Goal: Task Accomplishment & Management: Complete application form

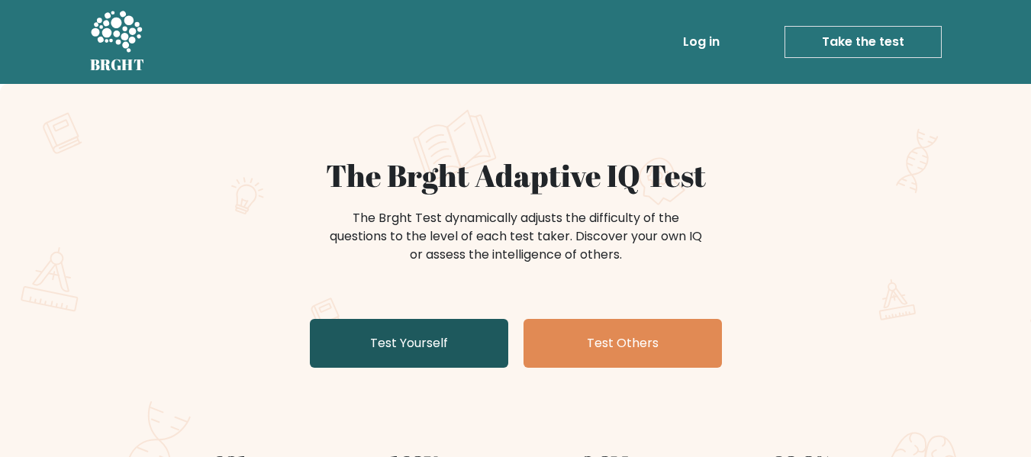
click at [397, 342] on link "Test Yourself" at bounding box center [409, 343] width 198 height 49
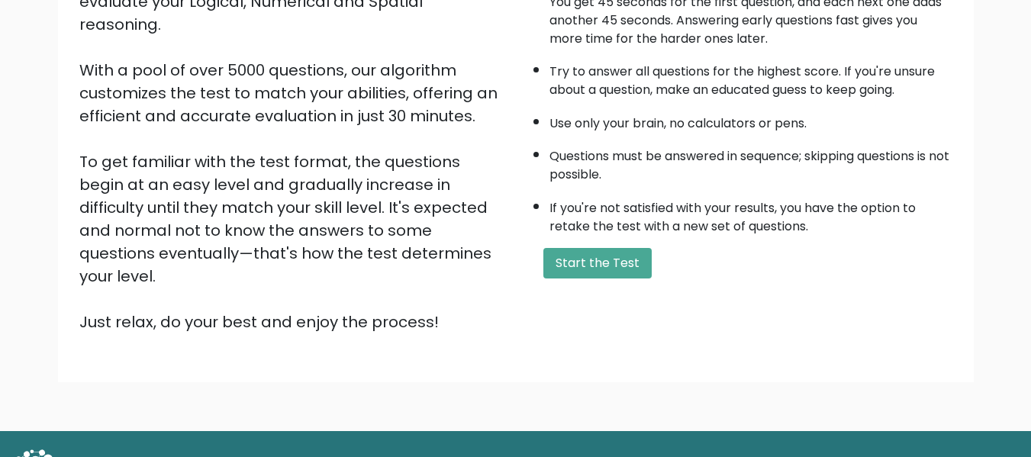
scroll to position [242, 0]
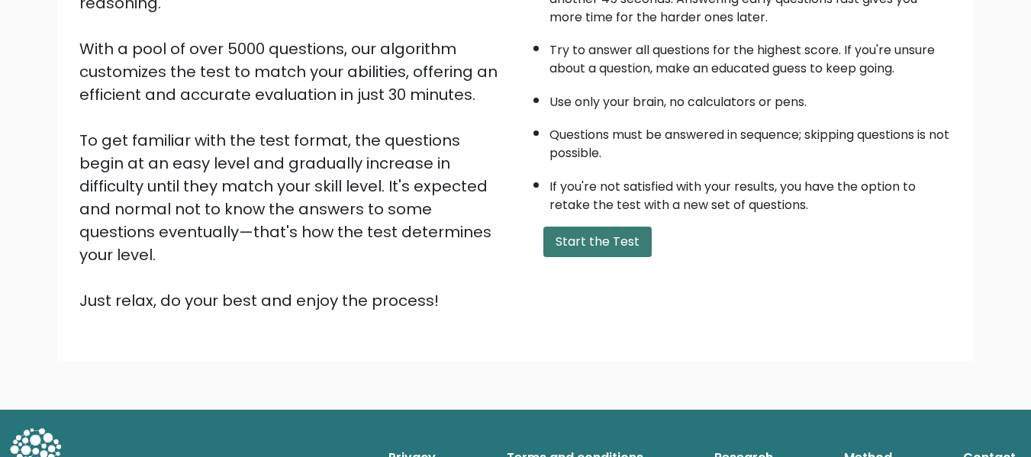
click at [586, 241] on button "Start the Test" at bounding box center [598, 242] width 108 height 31
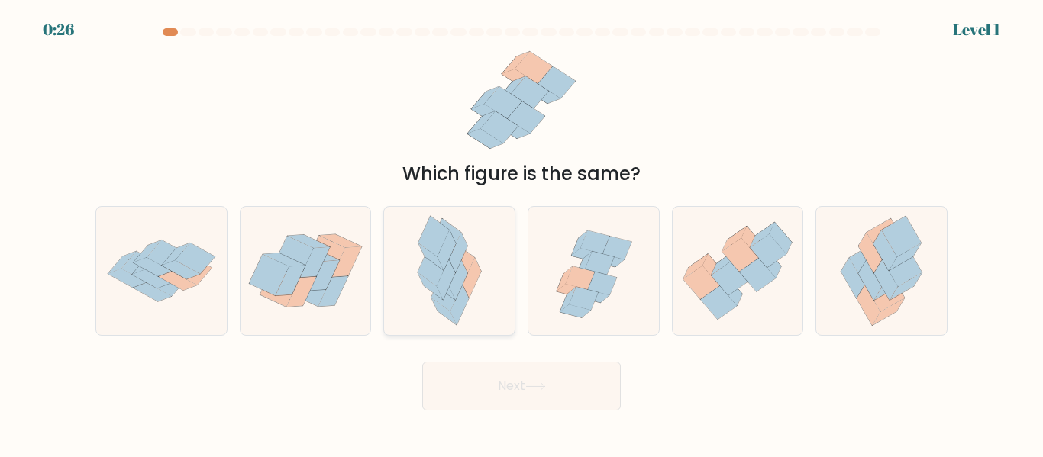
click at [472, 279] on icon at bounding box center [472, 278] width 18 height 40
click at [521, 233] on input "c." at bounding box center [521, 231] width 1 height 4
radio input "true"
click at [550, 392] on button "Next" at bounding box center [521, 386] width 198 height 49
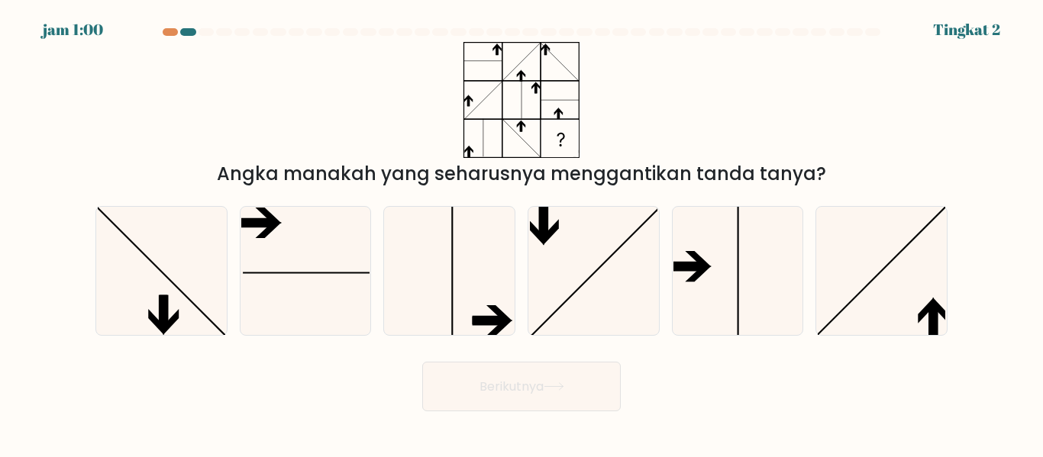
click at [889, 116] on div "Angka manakah yang seharusnya menggantikan tanda tanya?" at bounding box center [521, 115] width 870 height 146
click at [550, 289] on icon at bounding box center [593, 270] width 127 height 127
click at [522, 233] on input "D." at bounding box center [521, 231] width 1 height 4
radio input "true"
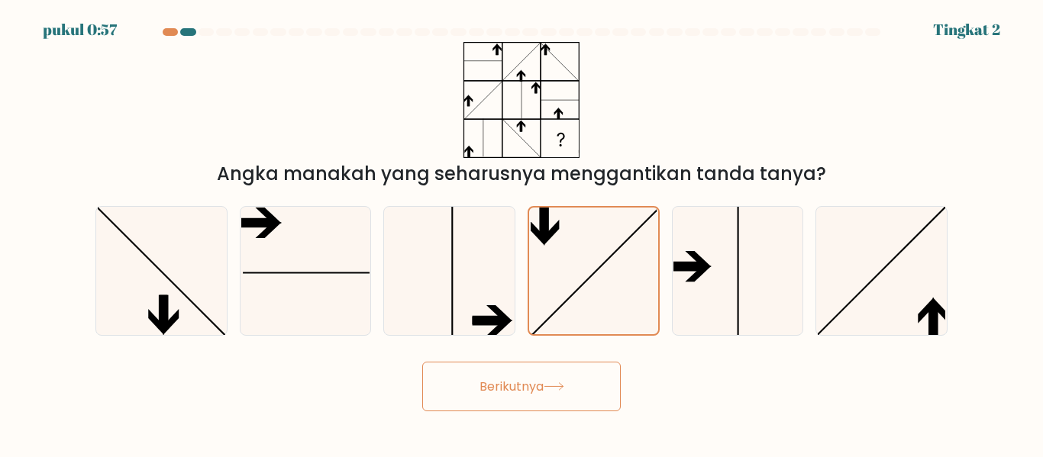
click at [531, 405] on button "Berikutnya" at bounding box center [521, 387] width 198 height 50
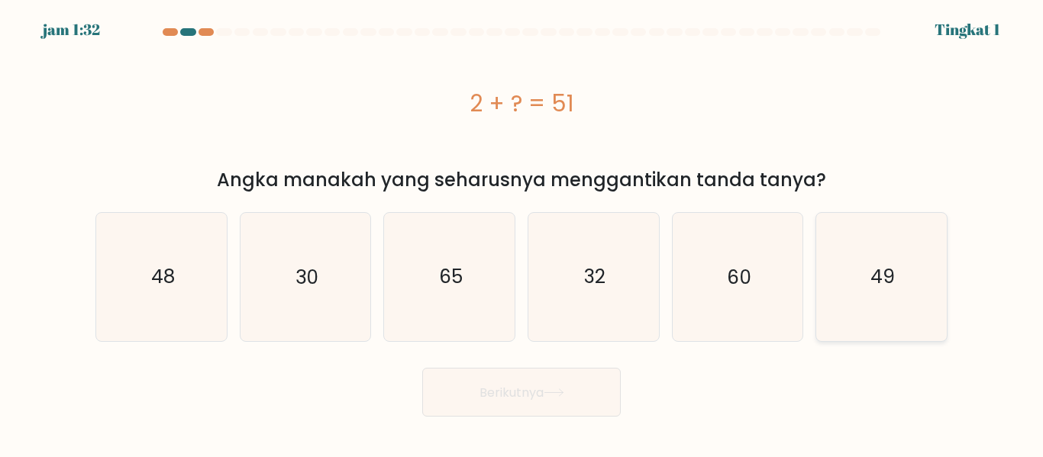
click at [859, 330] on icon "49" at bounding box center [881, 276] width 127 height 127
click at [522, 233] on input "F. 49" at bounding box center [521, 231] width 1 height 4
radio input "true"
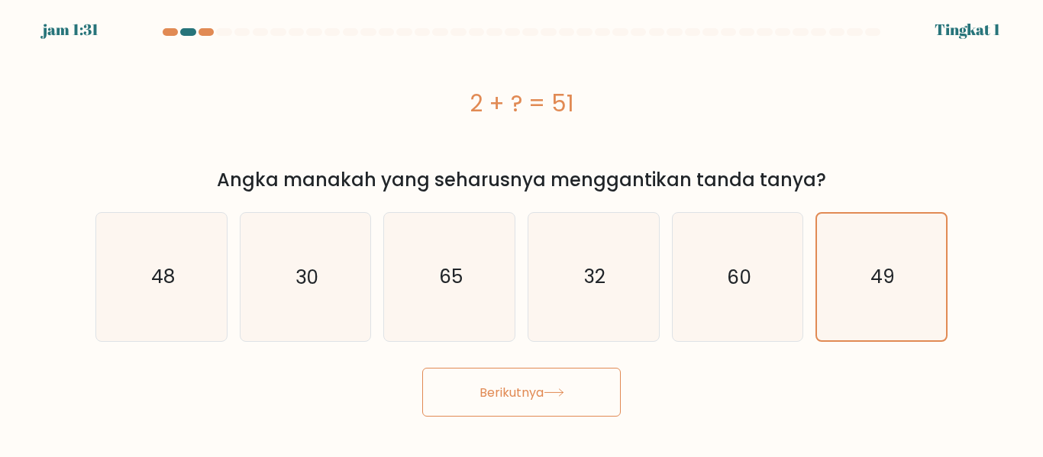
click at [593, 386] on button "Berikutnya" at bounding box center [521, 393] width 198 height 50
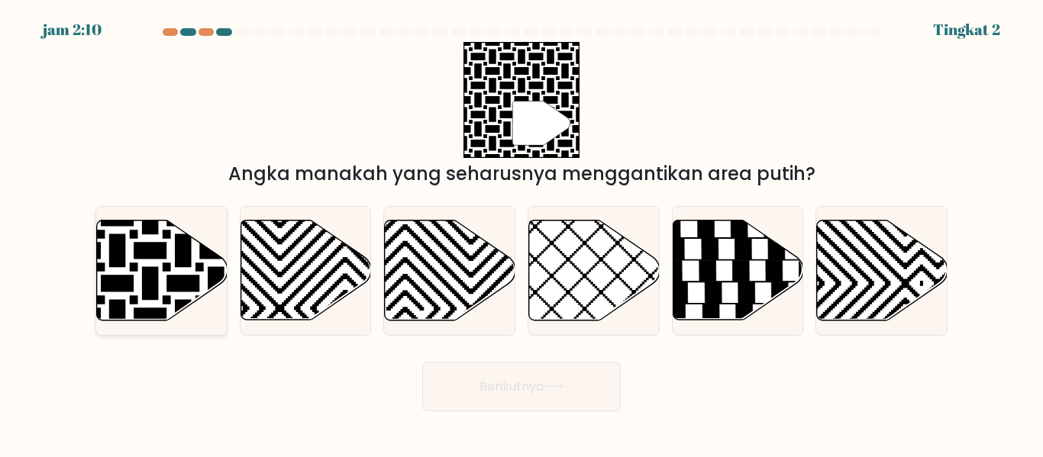
click at [128, 253] on icon at bounding box center [162, 271] width 131 height 100
click at [521, 233] on input "A." at bounding box center [521, 231] width 1 height 4
radio input "true"
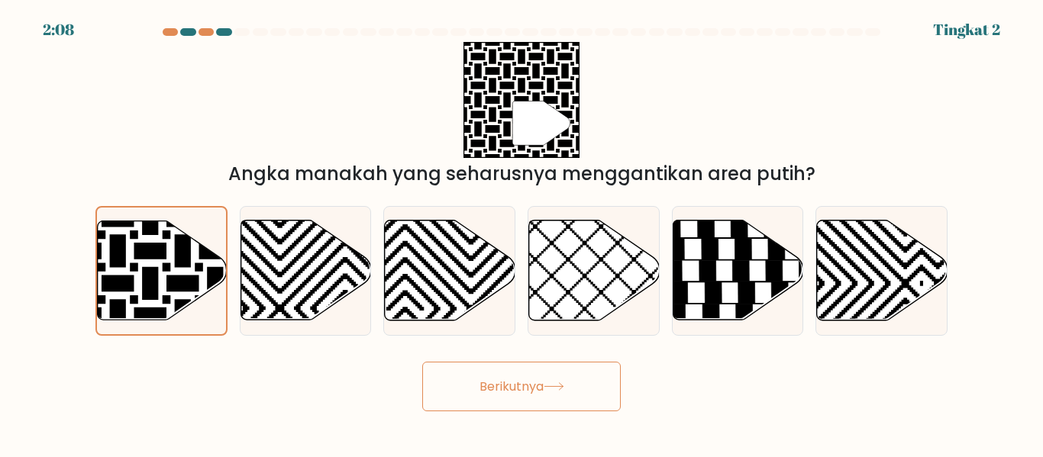
click at [479, 396] on button "Berikutnya" at bounding box center [521, 387] width 198 height 50
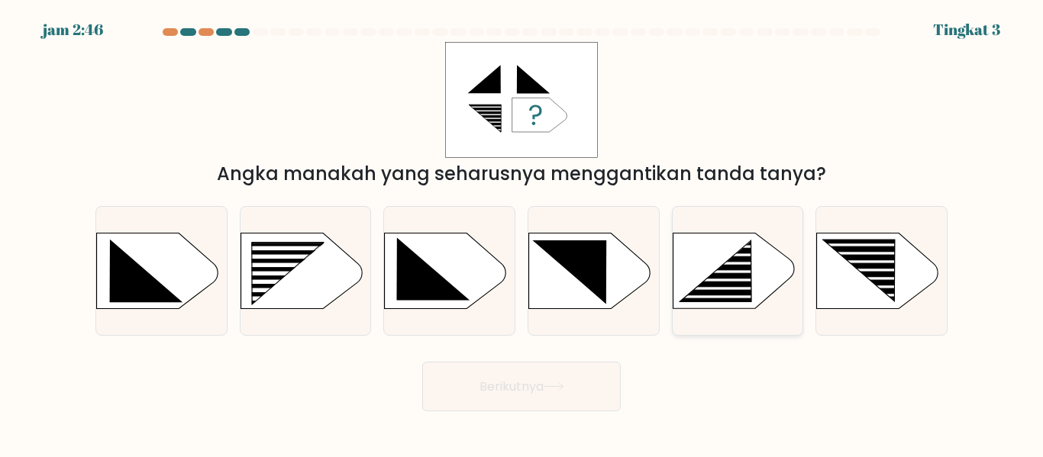
click at [725, 270] on rect at bounding box center [724, 271] width 102 height 3
click at [522, 233] on input "Dan." at bounding box center [521, 231] width 1 height 4
radio input "true"
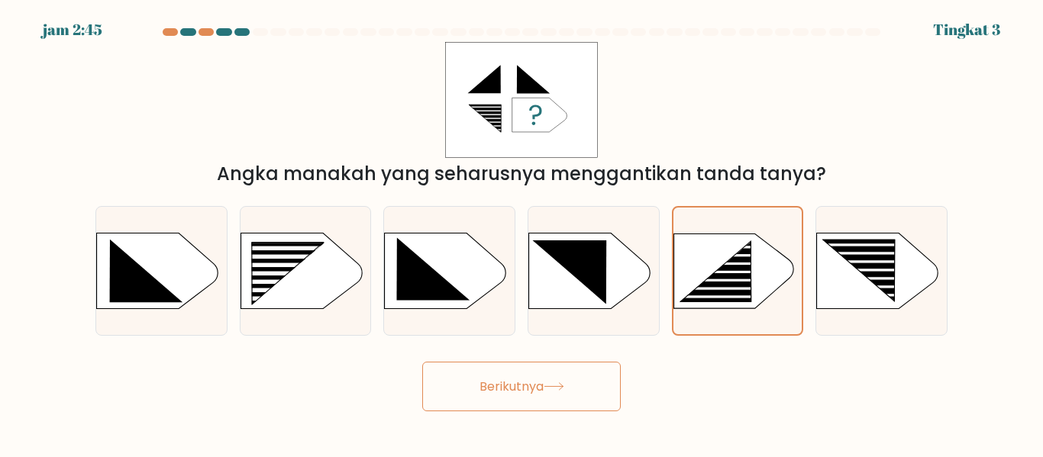
click at [477, 395] on button "Berikutnya" at bounding box center [521, 387] width 198 height 50
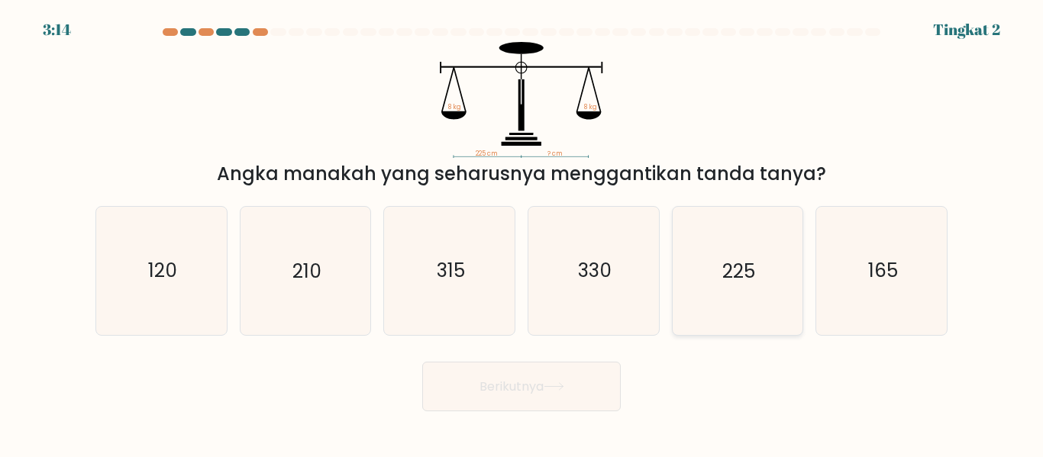
click at [754, 302] on icon "225" at bounding box center [736, 270] width 127 height 127
click at [522, 233] on input "Dan. 225" at bounding box center [521, 231] width 1 height 4
radio input "true"
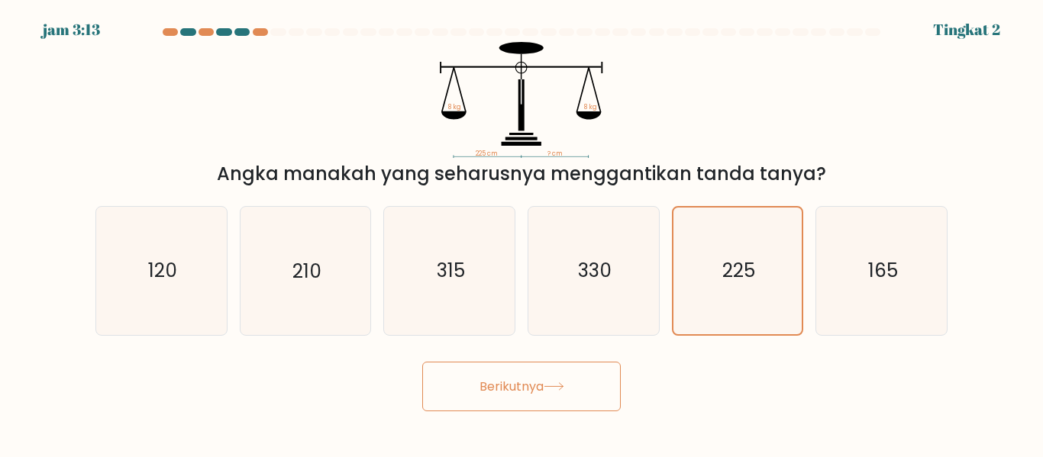
click at [512, 380] on font "Berikutnya" at bounding box center [511, 387] width 64 height 18
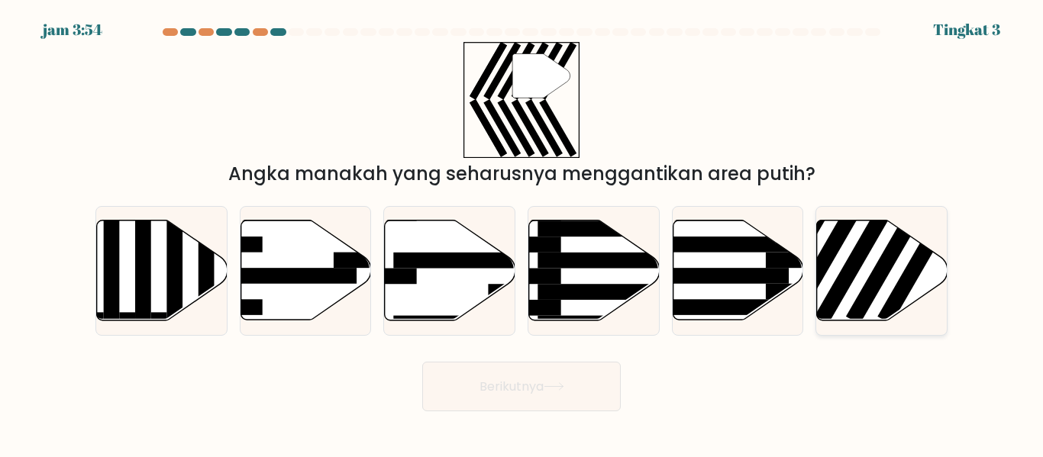
click at [852, 299] on icon at bounding box center [882, 271] width 131 height 100
click at [522, 233] on input "F." at bounding box center [521, 231] width 1 height 4
radio input "true"
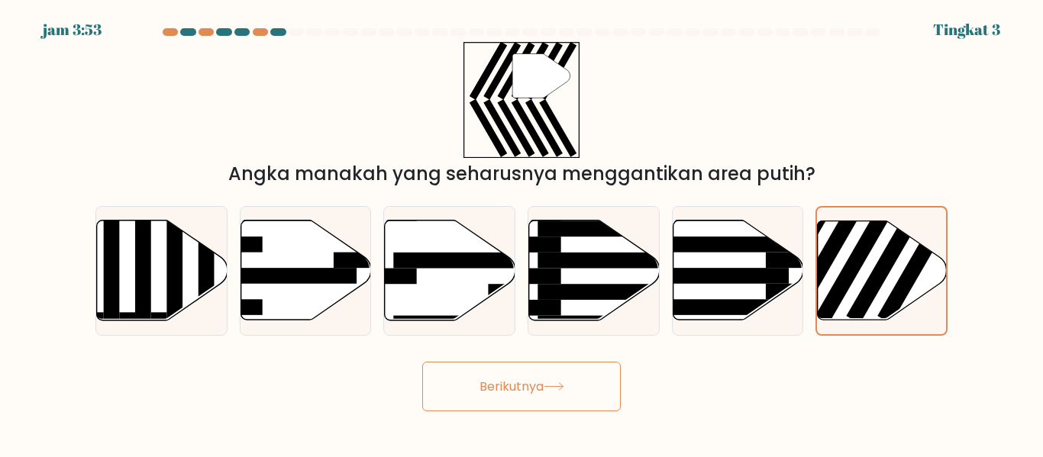
click at [475, 400] on button "Berikutnya" at bounding box center [521, 387] width 198 height 50
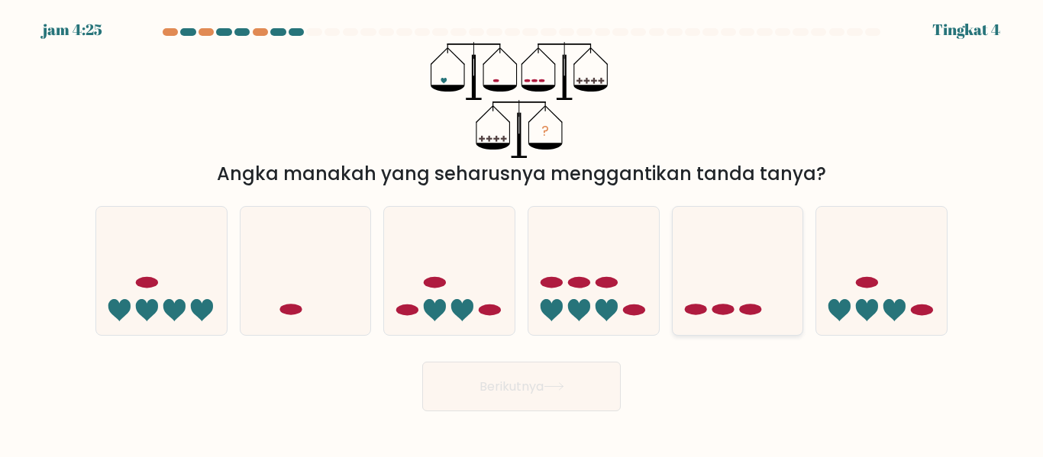
click at [718, 328] on div at bounding box center [738, 270] width 132 height 129
click at [522, 233] on input "Dan." at bounding box center [521, 231] width 1 height 4
radio input "true"
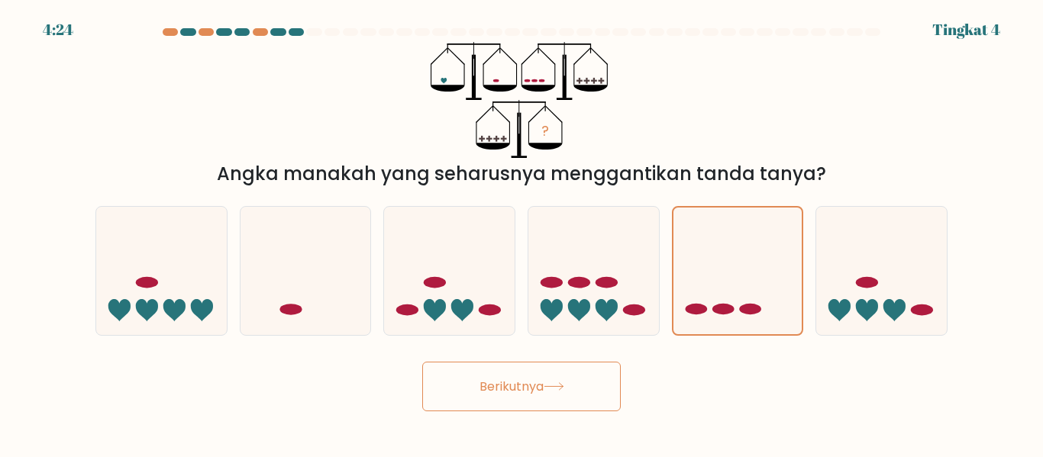
click at [483, 386] on font "Berikutnya" at bounding box center [511, 387] width 64 height 18
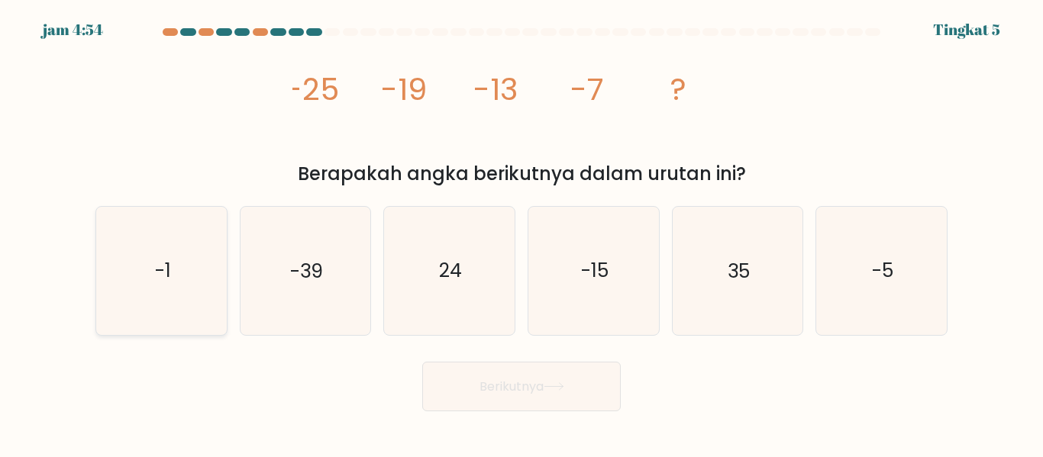
click at [179, 264] on icon "-1" at bounding box center [161, 270] width 127 height 127
click at [521, 233] on input "A. -1" at bounding box center [521, 231] width 1 height 4
radio input "true"
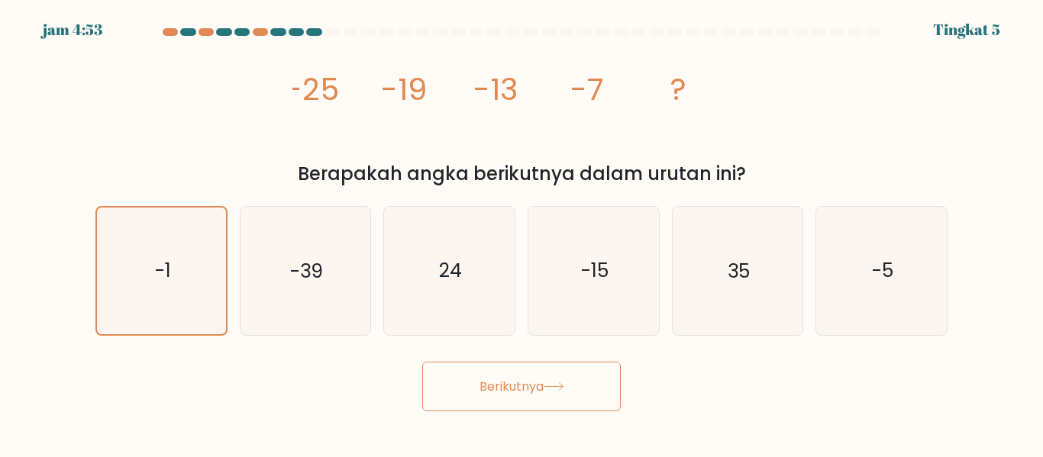
click at [470, 379] on button "Berikutnya" at bounding box center [521, 387] width 198 height 50
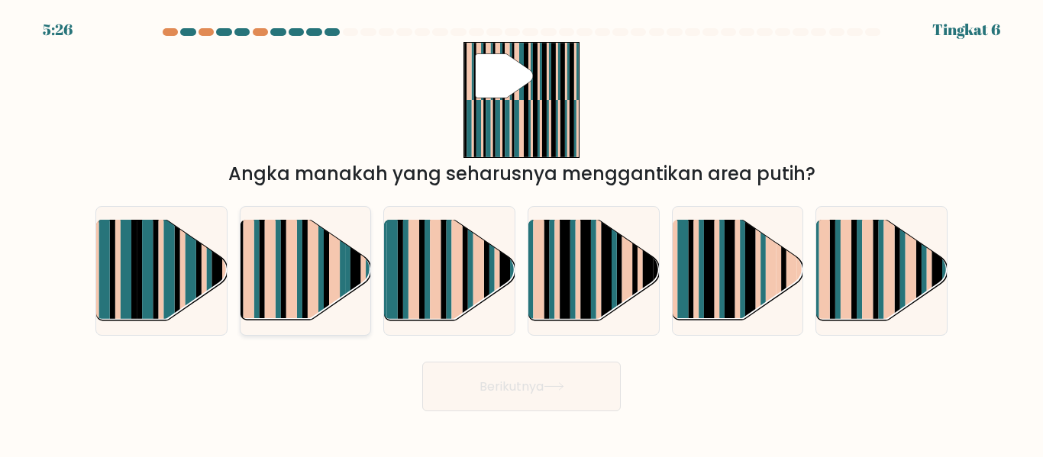
click at [270, 274] on rect at bounding box center [269, 260] width 11 height 129
click at [521, 233] on input "B." at bounding box center [521, 231] width 1 height 4
radio input "true"
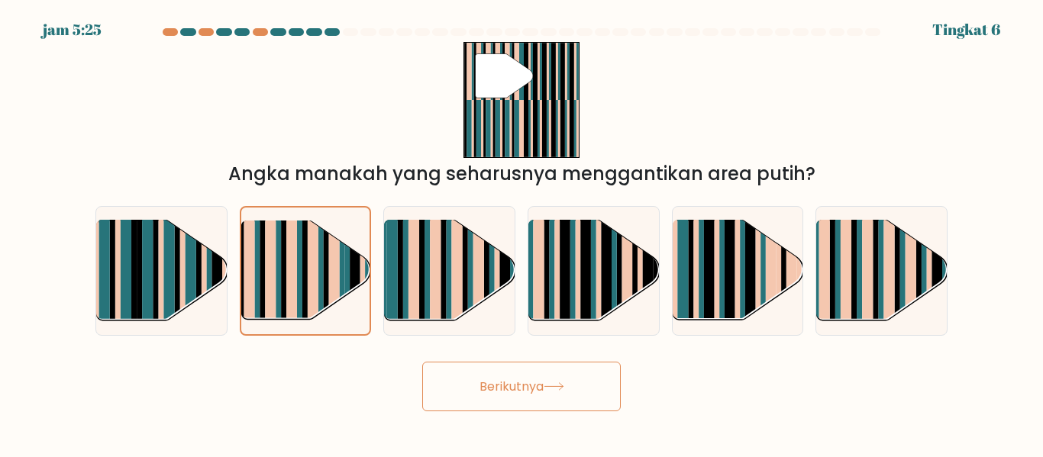
click at [450, 367] on button "Berikutnya" at bounding box center [521, 387] width 198 height 50
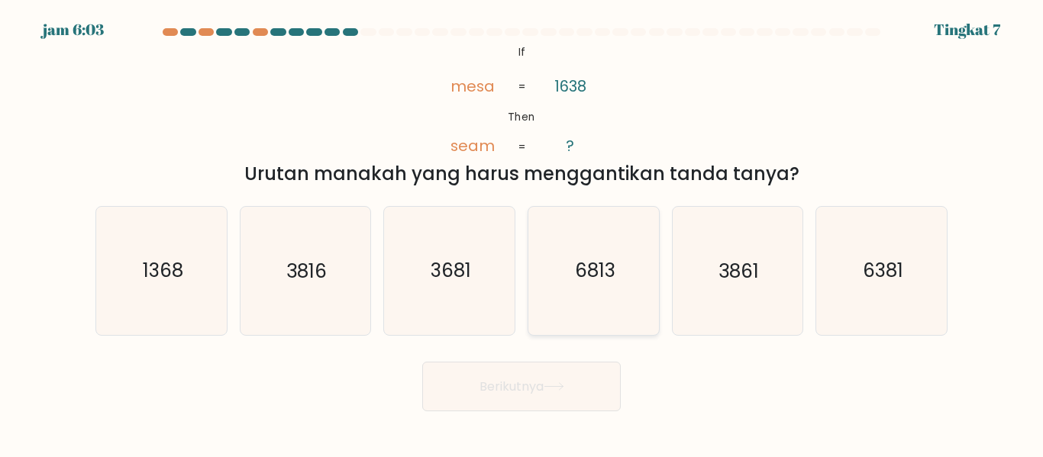
click at [559, 276] on icon "6813" at bounding box center [593, 270] width 127 height 127
click at [522, 233] on input "D. 6813" at bounding box center [521, 231] width 1 height 4
radio input "true"
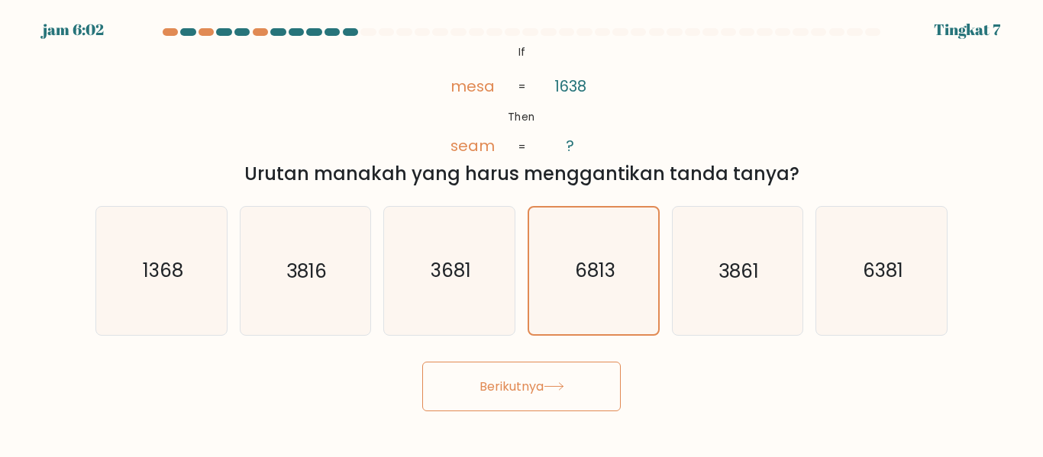
click at [505, 393] on font "Berikutnya" at bounding box center [511, 387] width 64 height 18
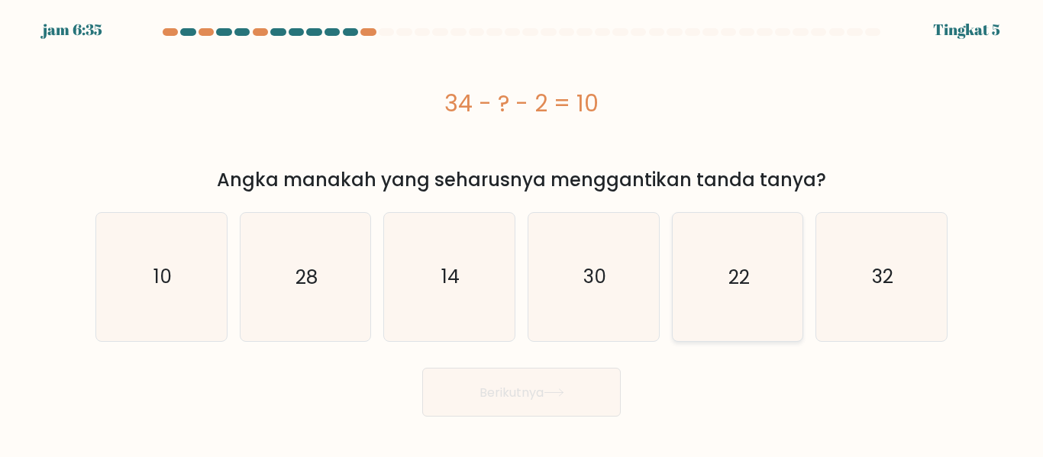
click at [707, 309] on icon "22" at bounding box center [736, 276] width 127 height 127
click at [522, 233] on input "Dan. 22" at bounding box center [521, 231] width 1 height 4
radio input "true"
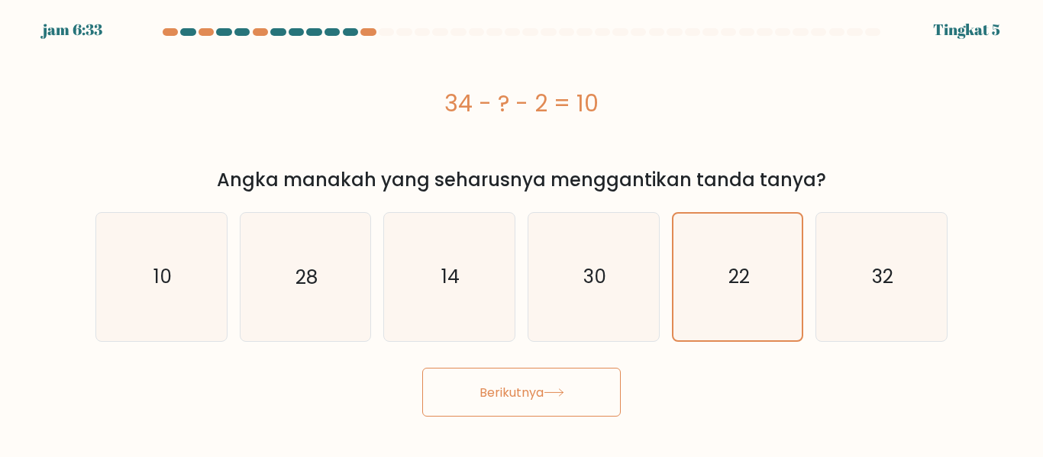
click at [518, 405] on button "Berikutnya" at bounding box center [521, 393] width 198 height 50
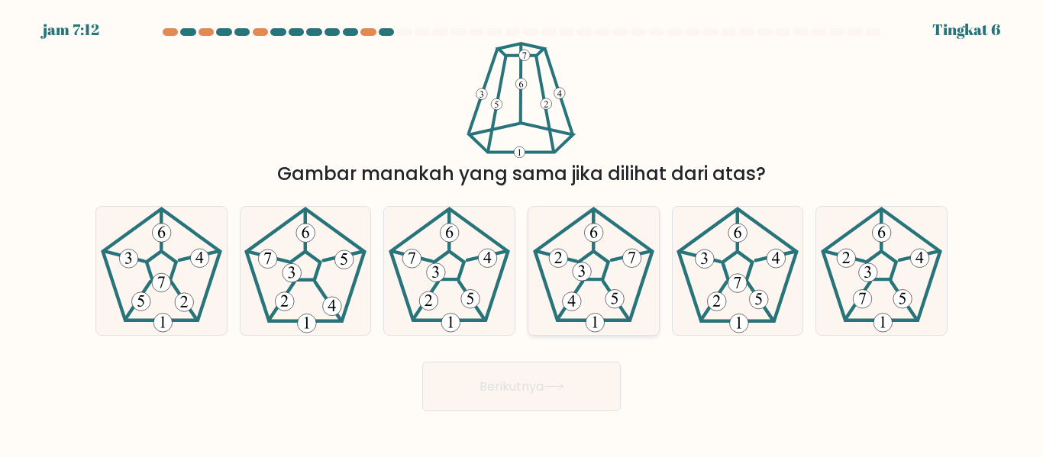
click at [617, 234] on icon at bounding box center [593, 270] width 127 height 127
click at [522, 233] on input "D." at bounding box center [521, 231] width 1 height 4
radio input "true"
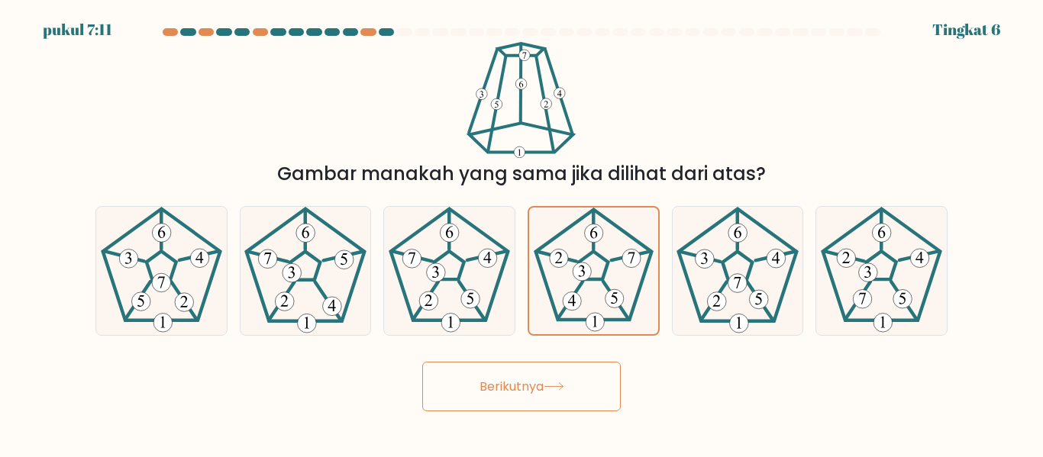
click at [541, 386] on font "Berikutnya" at bounding box center [511, 387] width 64 height 18
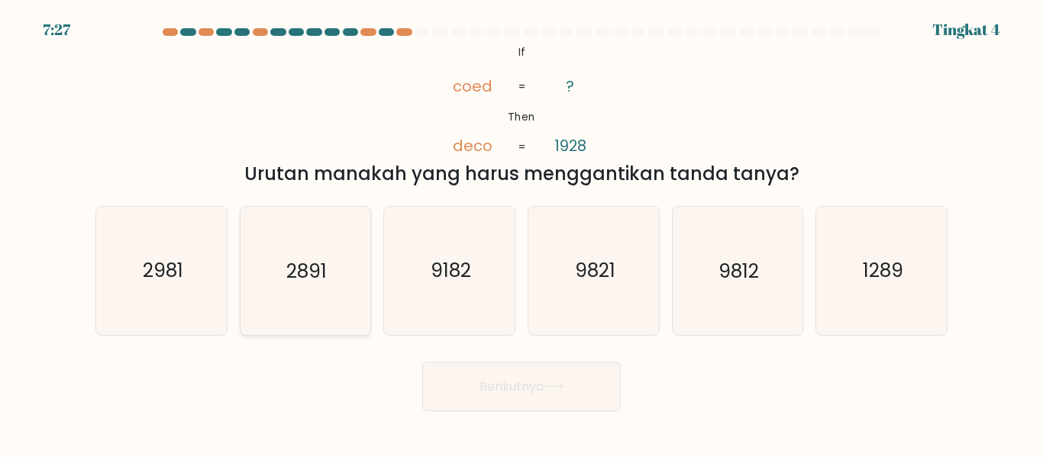
click at [293, 317] on icon "2891" at bounding box center [304, 270] width 127 height 127
click at [521, 233] on input "B. 2891" at bounding box center [521, 231] width 1 height 4
radio input "true"
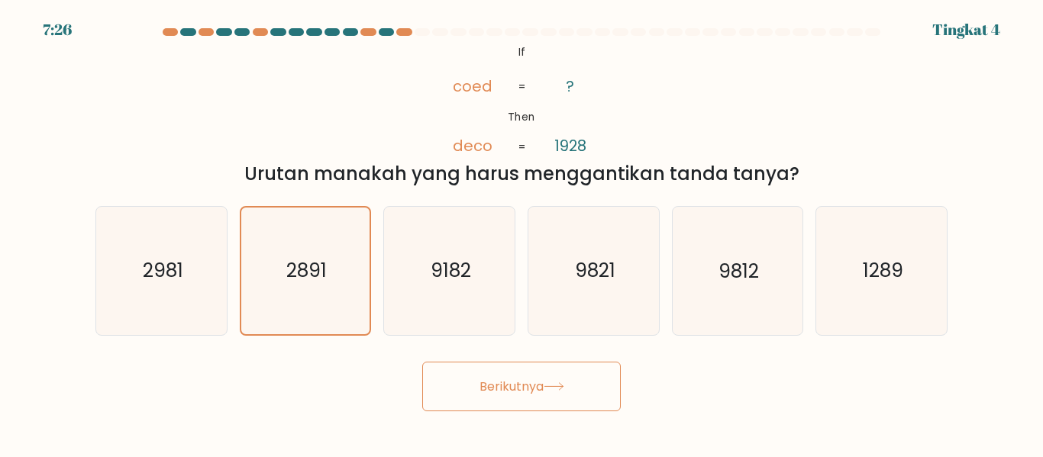
click at [509, 392] on font "Berikutnya" at bounding box center [511, 387] width 64 height 18
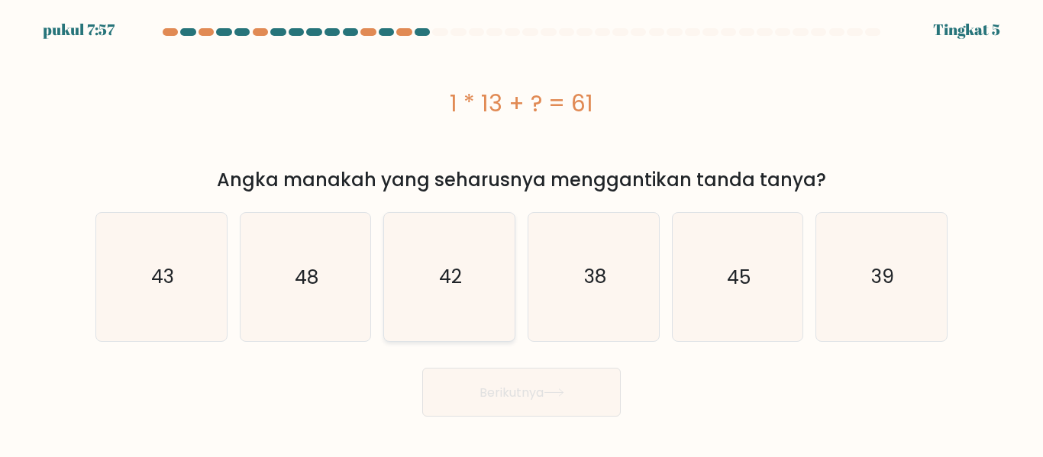
click at [463, 305] on icon "42" at bounding box center [449, 276] width 127 height 127
click at [521, 233] on input "C. 42" at bounding box center [521, 231] width 1 height 4
radio input "true"
click at [591, 298] on icon "38" at bounding box center [593, 276] width 127 height 127
click at [522, 233] on input "D. 38" at bounding box center [521, 231] width 1 height 4
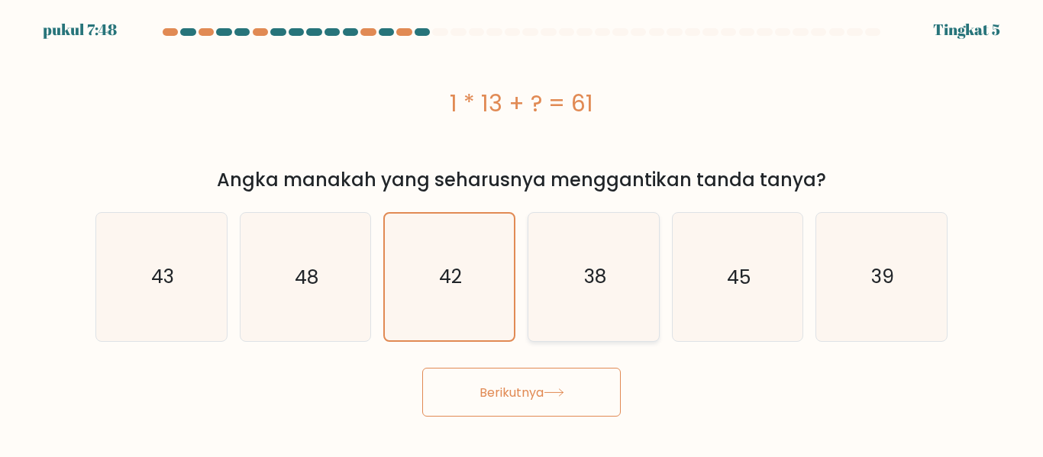
radio input "true"
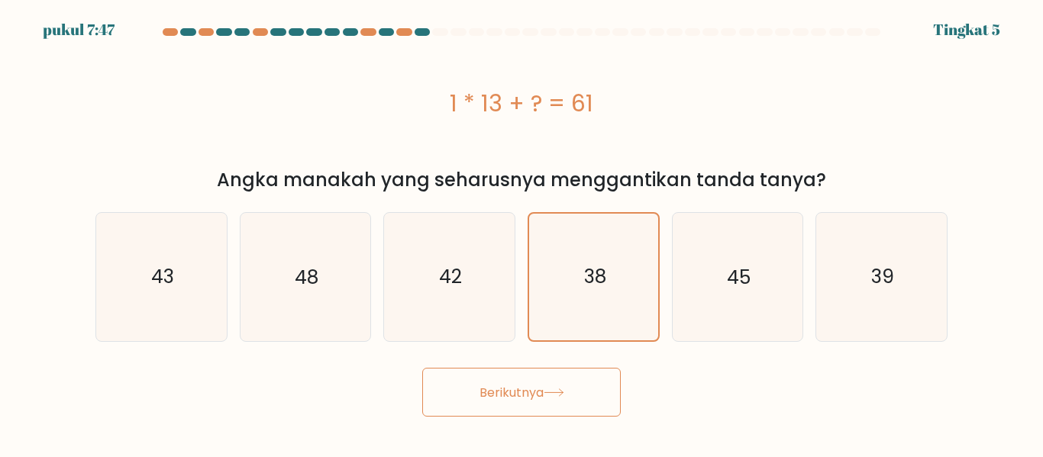
click at [552, 389] on icon at bounding box center [554, 393] width 21 height 8
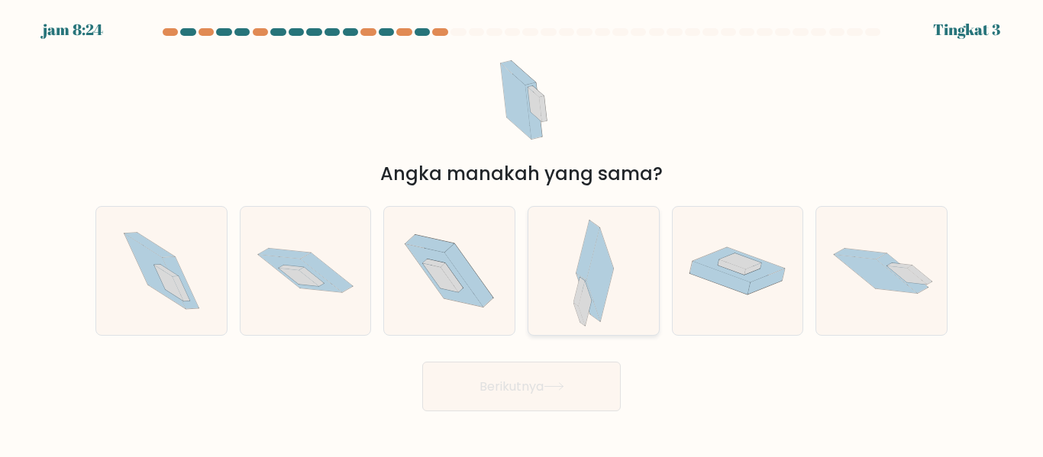
click at [640, 259] on div at bounding box center [594, 270] width 132 height 129
click at [522, 233] on input "D." at bounding box center [521, 231] width 1 height 4
radio input "true"
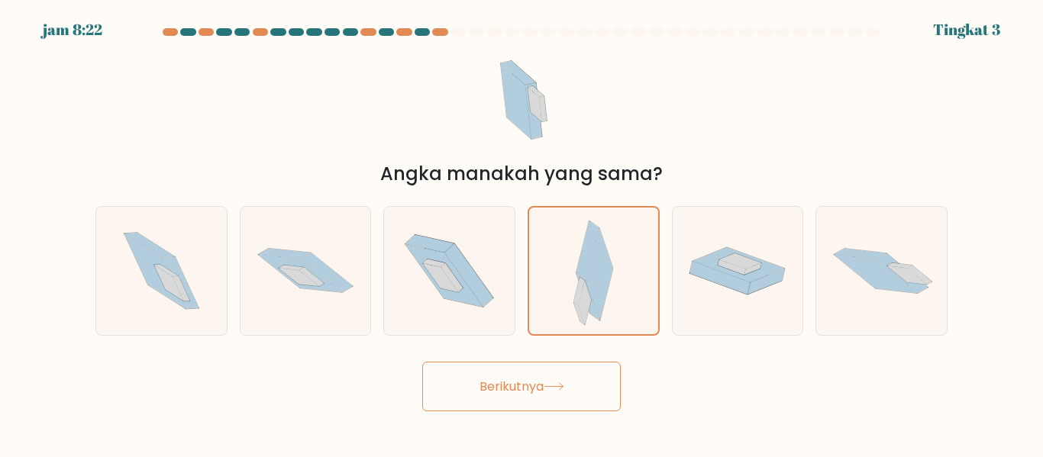
click at [579, 381] on button "Berikutnya" at bounding box center [521, 387] width 198 height 50
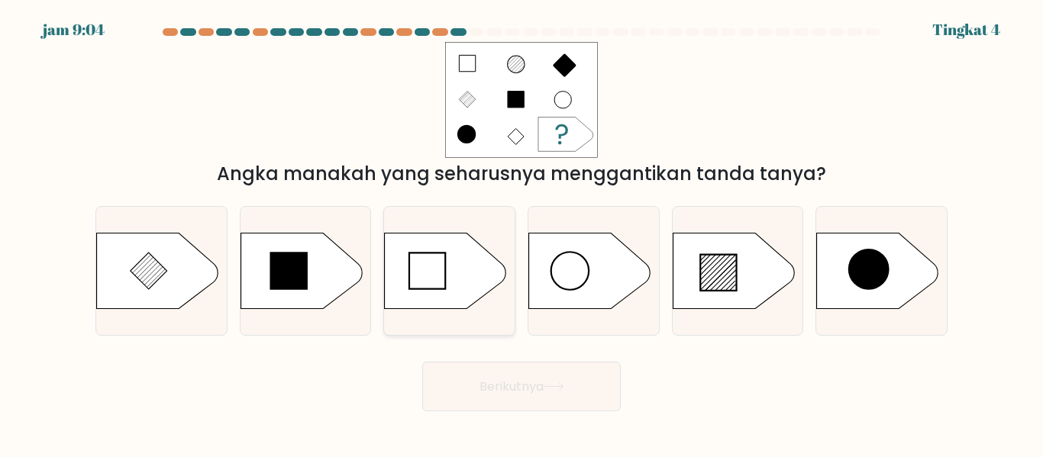
click at [460, 283] on icon at bounding box center [446, 271] width 122 height 76
click at [521, 233] on input "C." at bounding box center [521, 231] width 1 height 4
radio input "true"
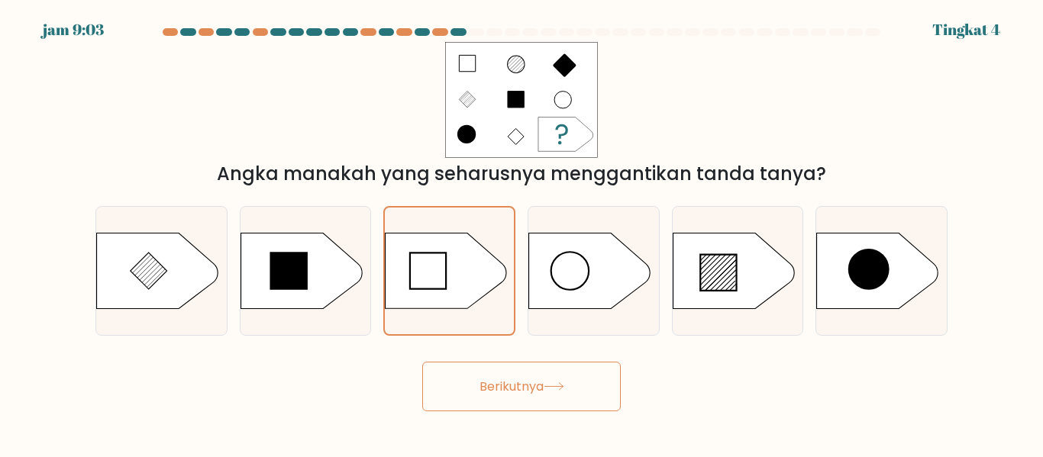
click at [506, 381] on font "Berikutnya" at bounding box center [511, 387] width 64 height 18
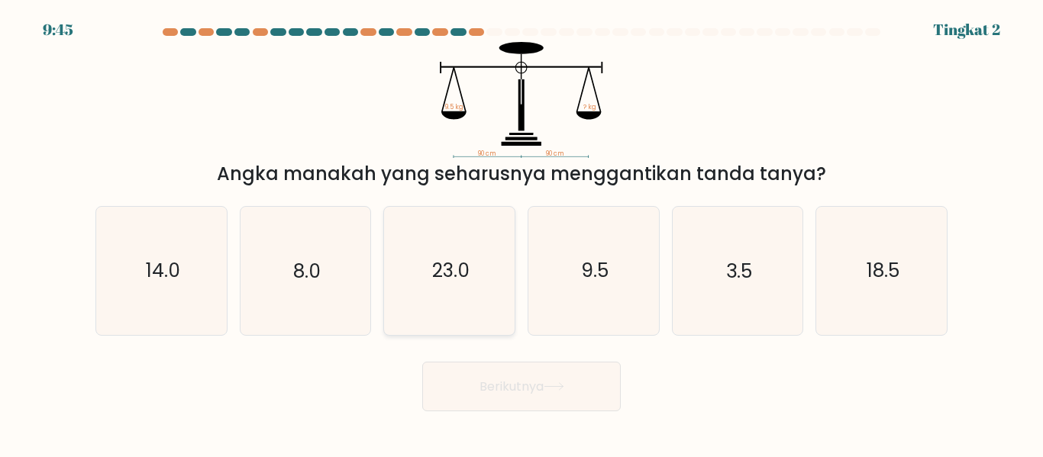
click at [418, 219] on icon "23.0" at bounding box center [449, 270] width 127 height 127
click at [521, 229] on input "C. 23.0" at bounding box center [521, 231] width 1 height 4
radio input "true"
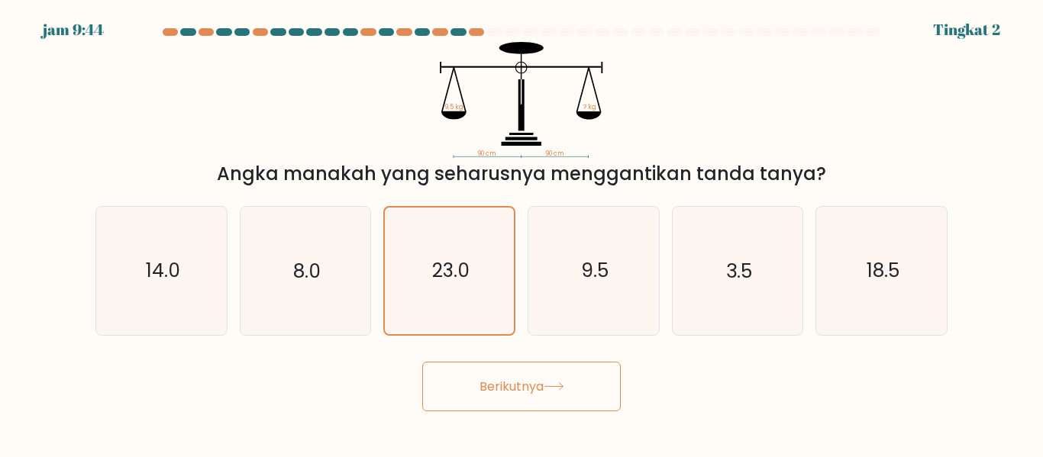
click at [536, 399] on button "Berikutnya" at bounding box center [521, 387] width 198 height 50
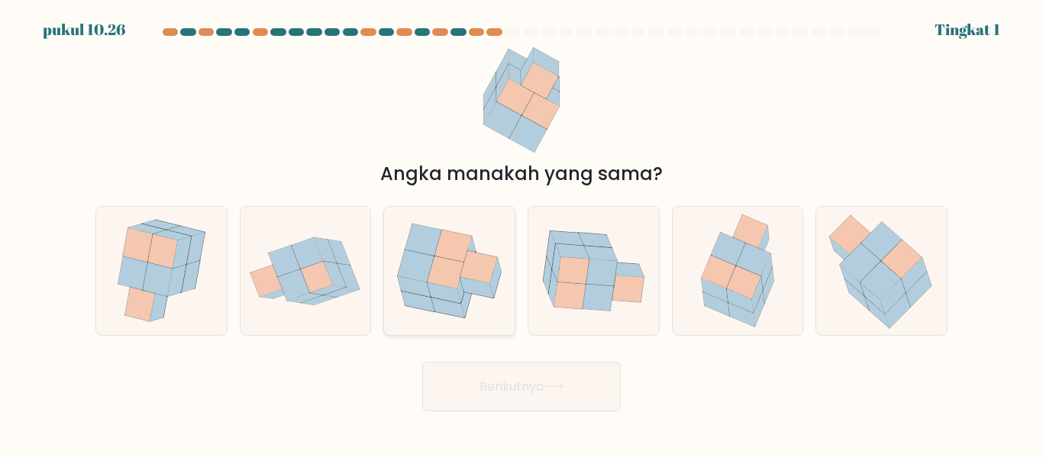
click at [468, 250] on icon at bounding box center [453, 246] width 37 height 32
click at [521, 233] on input "C." at bounding box center [521, 231] width 1 height 4
radio input "true"
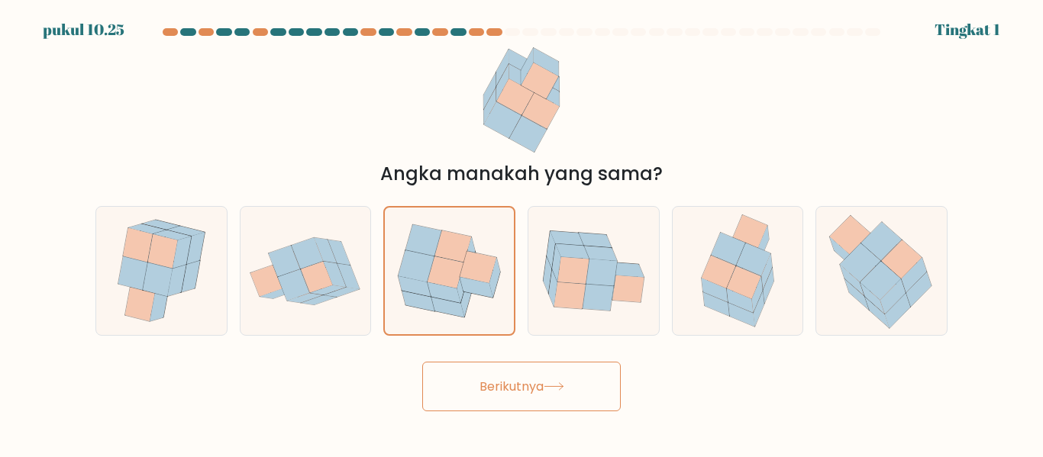
click at [488, 401] on button "Berikutnya" at bounding box center [521, 387] width 198 height 50
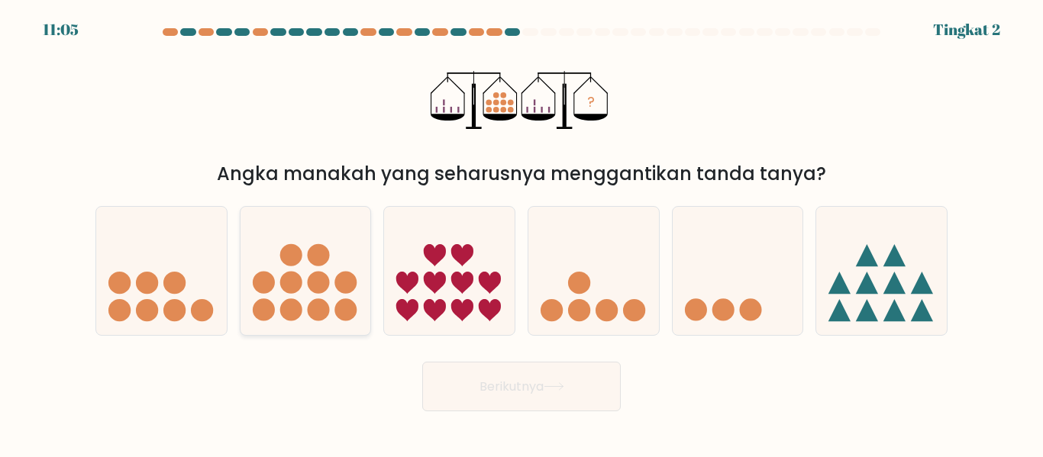
click at [310, 280] on circle at bounding box center [318, 283] width 22 height 22
click at [521, 233] on input "B." at bounding box center [521, 231] width 1 height 4
radio input "true"
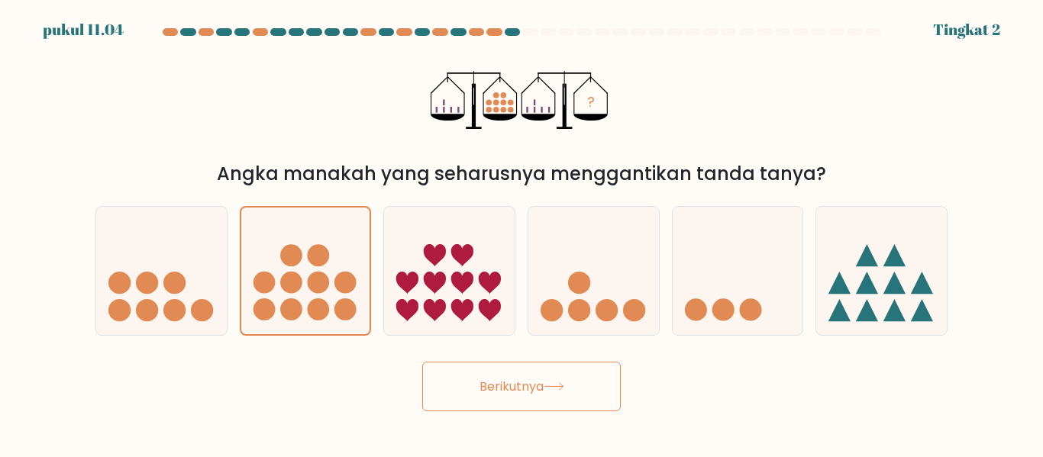
click at [485, 406] on button "Berikutnya" at bounding box center [521, 387] width 198 height 50
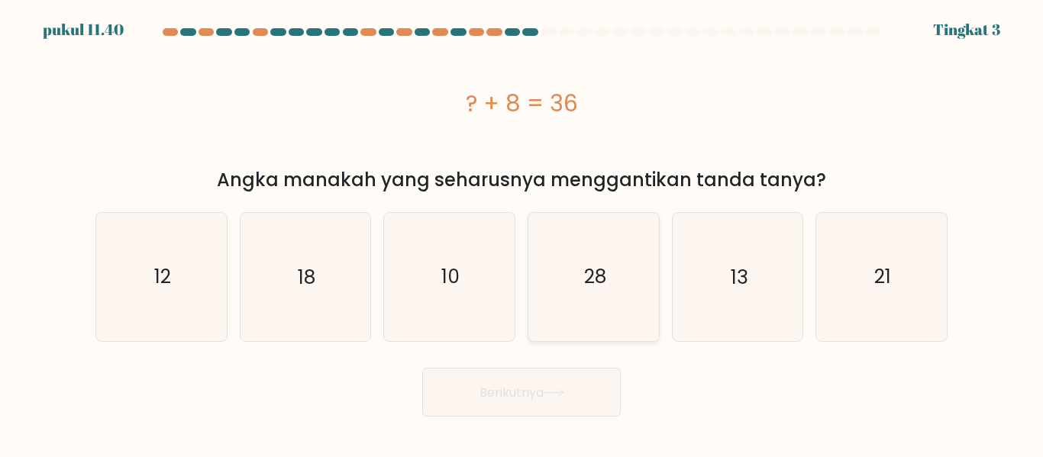
click at [544, 302] on icon "28" at bounding box center [593, 276] width 127 height 127
click at [522, 233] on input "D. 28" at bounding box center [521, 231] width 1 height 4
radio input "true"
click at [537, 382] on button "Berikutnya" at bounding box center [521, 393] width 198 height 50
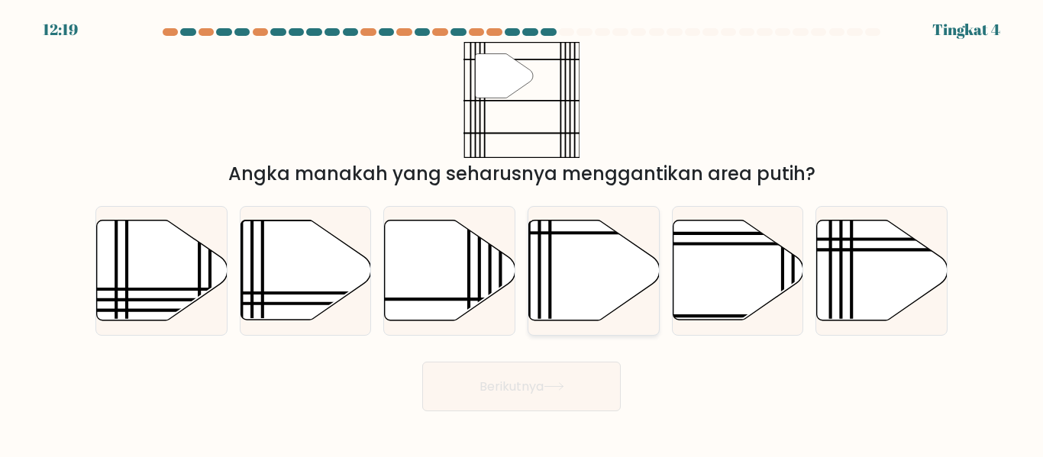
click at [572, 259] on icon at bounding box center [594, 271] width 131 height 100
click at [522, 233] on input "D." at bounding box center [521, 231] width 1 height 4
radio input "true"
click at [591, 309] on icon at bounding box center [594, 270] width 129 height 98
click at [522, 233] on input "D." at bounding box center [521, 231] width 1 height 4
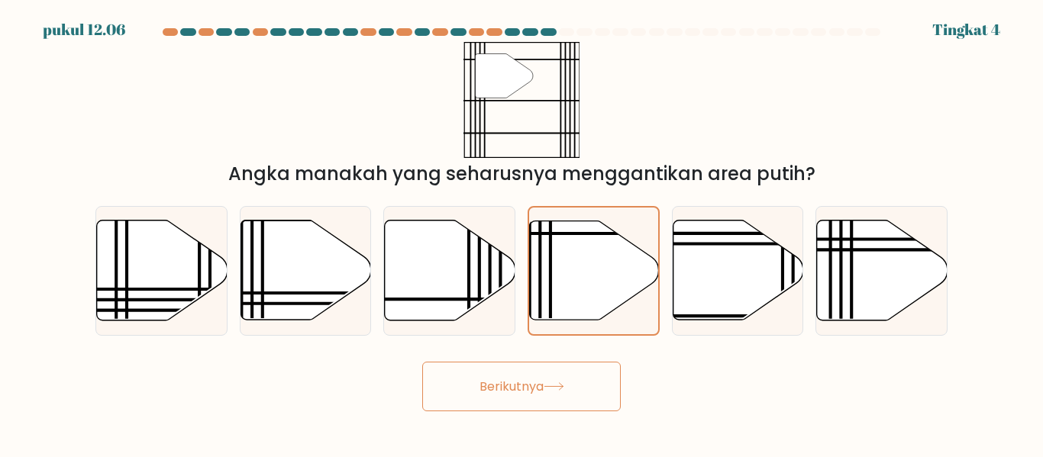
click at [557, 389] on icon at bounding box center [554, 386] width 21 height 8
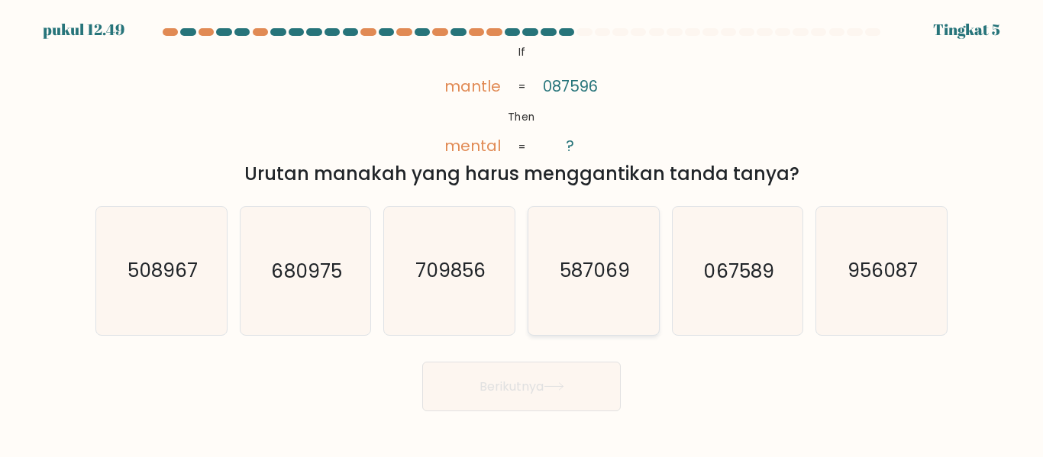
click at [577, 276] on text "587069" at bounding box center [595, 271] width 70 height 27
click at [522, 233] on input "D. 587069" at bounding box center [521, 231] width 1 height 4
radio input "true"
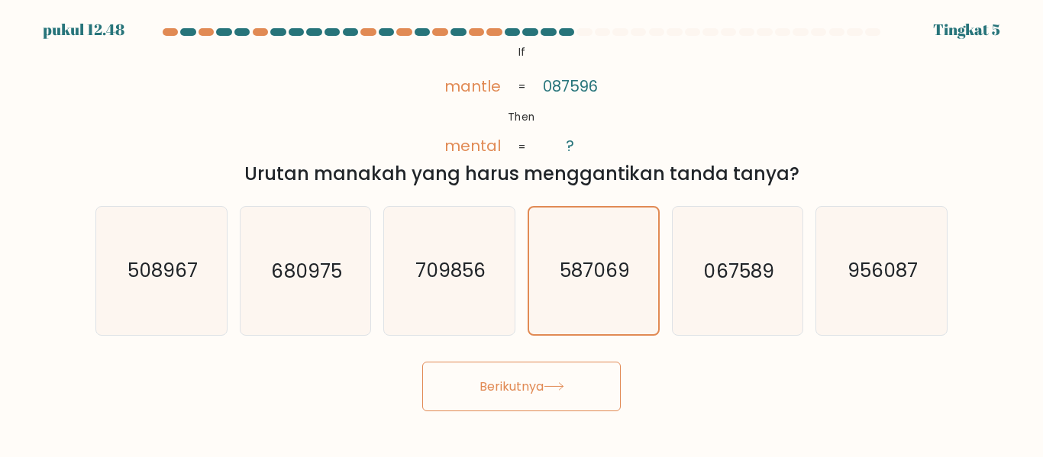
click at [563, 377] on button "Berikutnya" at bounding box center [521, 387] width 198 height 50
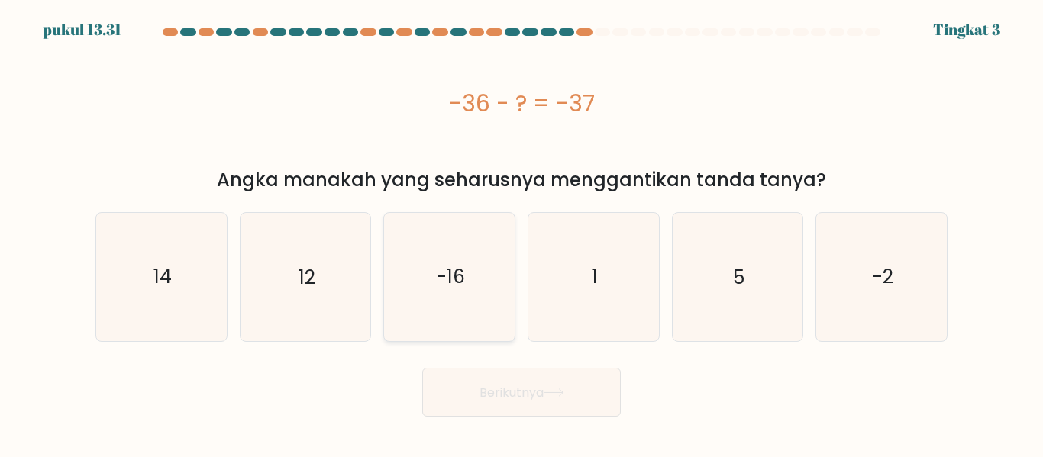
click at [472, 294] on icon "-16" at bounding box center [449, 276] width 127 height 127
click at [521, 233] on input "C. -16" at bounding box center [521, 231] width 1 height 4
radio input "true"
click at [499, 391] on font "Berikutnya" at bounding box center [511, 392] width 64 height 18
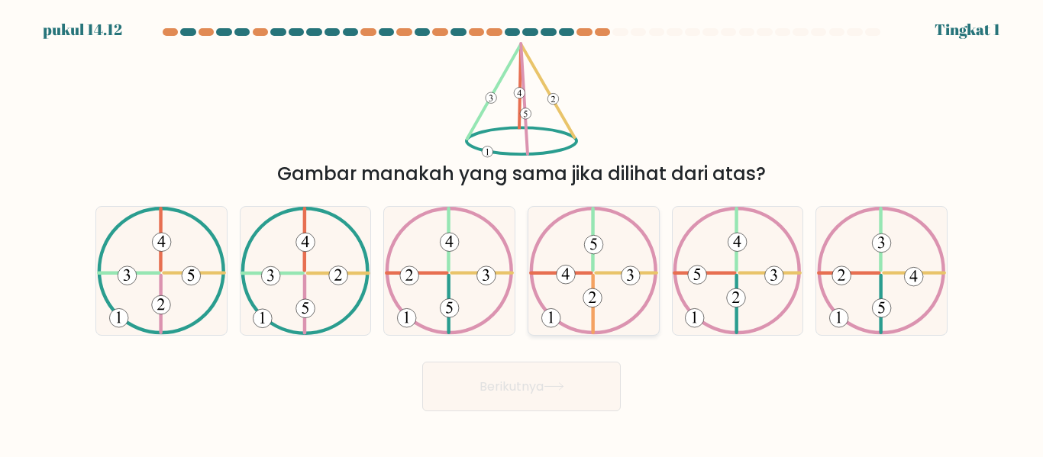
click at [578, 289] on icon at bounding box center [593, 270] width 129 height 127
click at [522, 233] on input "D." at bounding box center [521, 231] width 1 height 4
radio input "true"
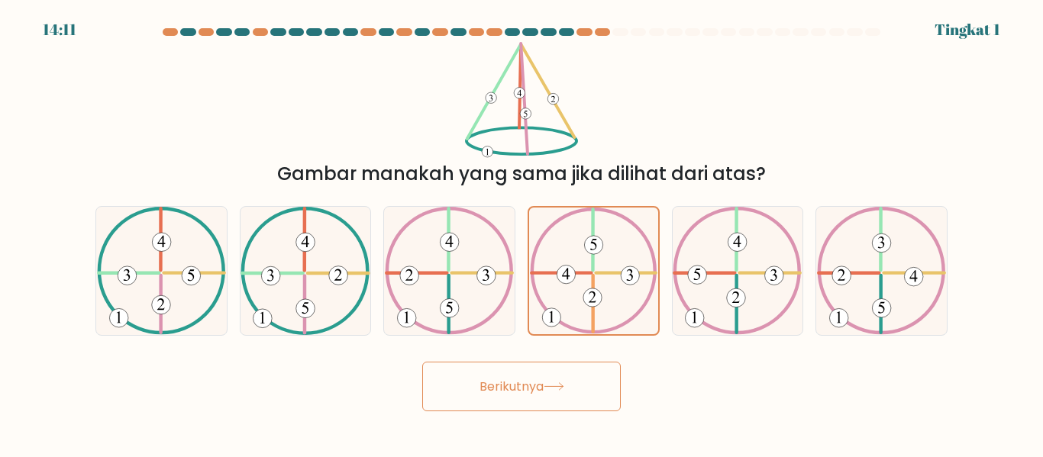
click at [554, 366] on button "Berikutnya" at bounding box center [521, 387] width 198 height 50
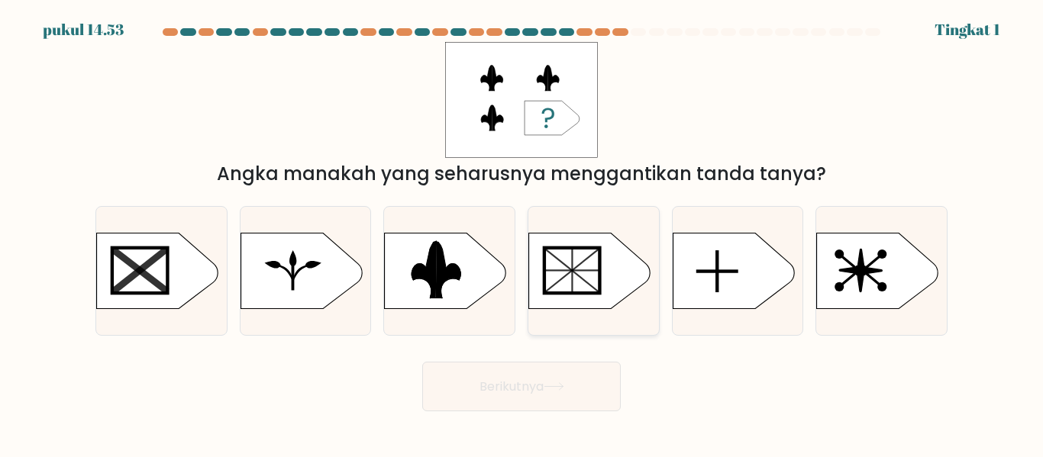
click at [587, 260] on line at bounding box center [572, 270] width 56 height 45
click at [522, 233] on input "D." at bounding box center [521, 231] width 1 height 4
radio input "true"
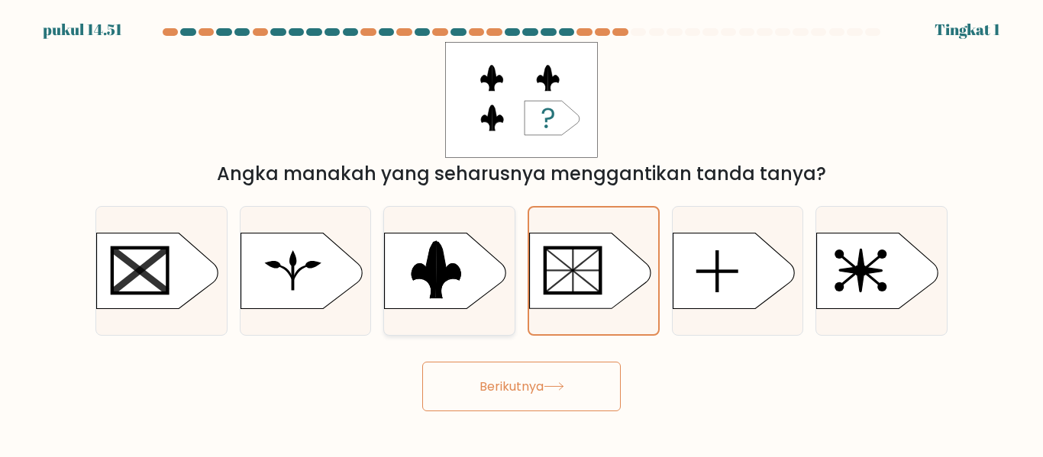
click at [418, 304] on rect at bounding box center [377, 231] width 339 height 258
click at [521, 233] on input "C." at bounding box center [521, 231] width 1 height 4
radio input "true"
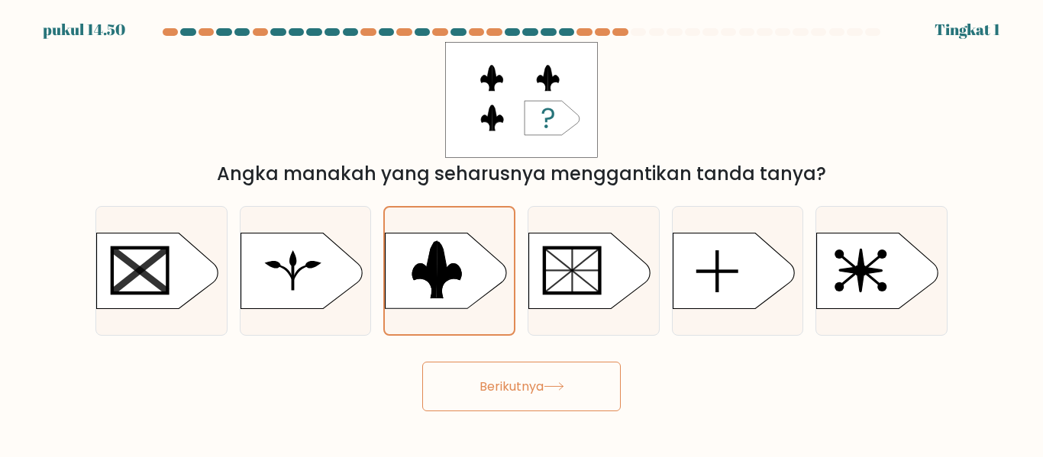
click at [521, 375] on button "Berikutnya" at bounding box center [521, 387] width 198 height 50
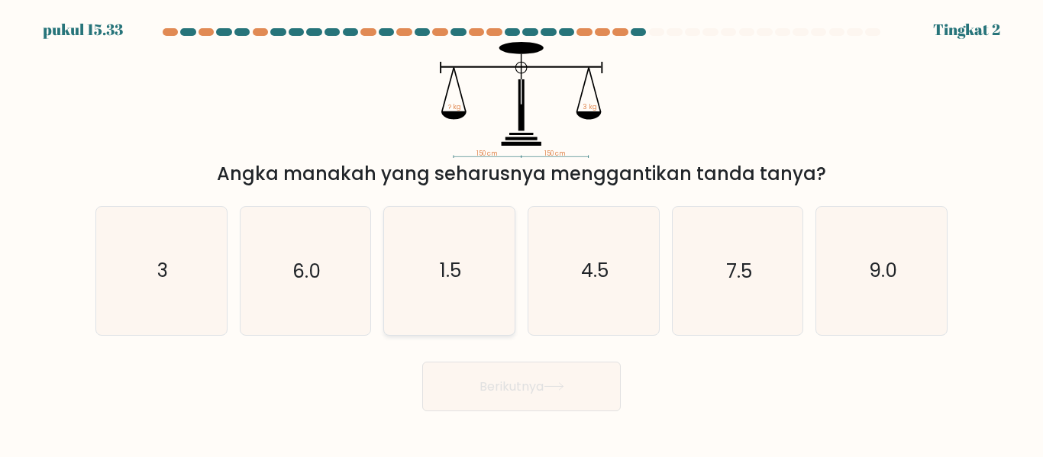
click at [483, 315] on icon "1.5" at bounding box center [449, 270] width 127 height 127
click at [521, 233] on input "C. 1.5" at bounding box center [521, 231] width 1 height 4
radio input "true"
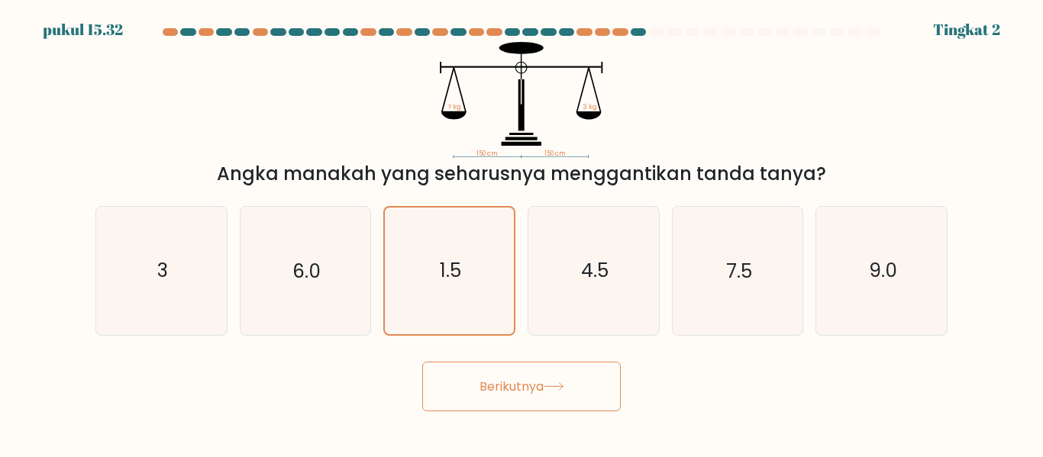
click at [508, 372] on button "Berikutnya" at bounding box center [521, 387] width 198 height 50
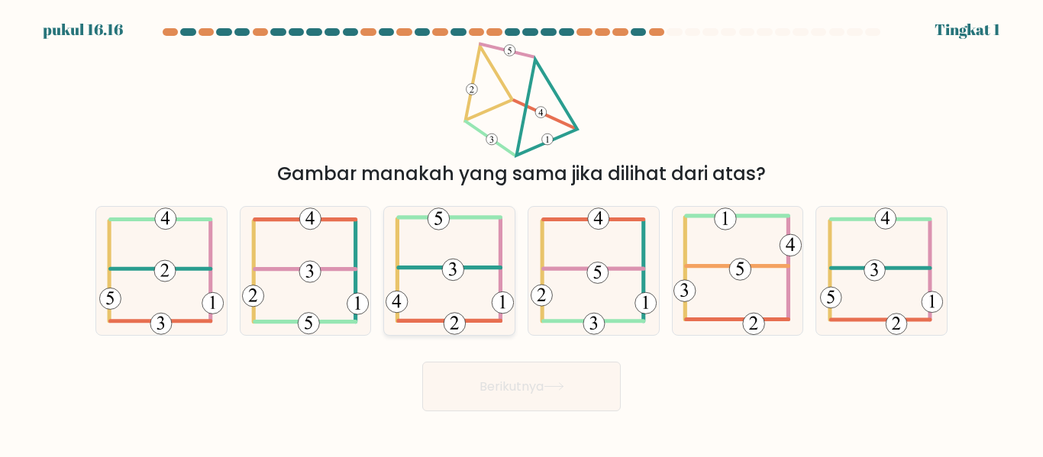
click at [495, 279] on icon at bounding box center [450, 270] width 128 height 127
click at [521, 233] on input "C." at bounding box center [521, 231] width 1 height 4
radio input "true"
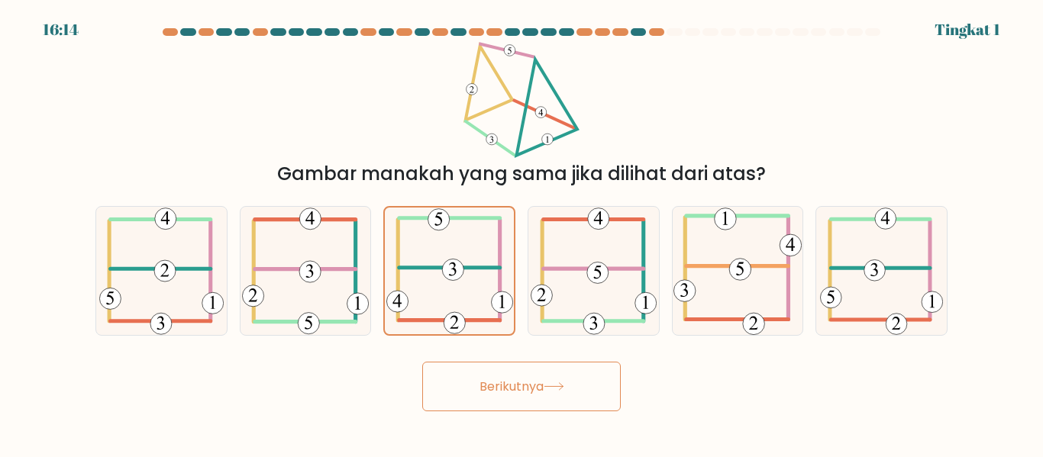
click at [559, 387] on icon at bounding box center [554, 386] width 21 height 8
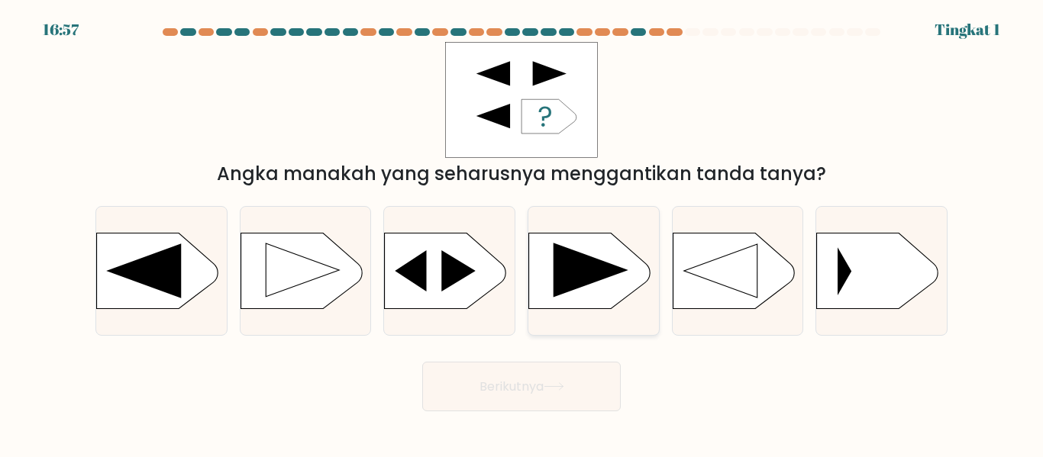
click at [586, 270] on icon at bounding box center [592, 270] width 76 height 55
click at [522, 233] on input "D." at bounding box center [521, 231] width 1 height 4
radio input "true"
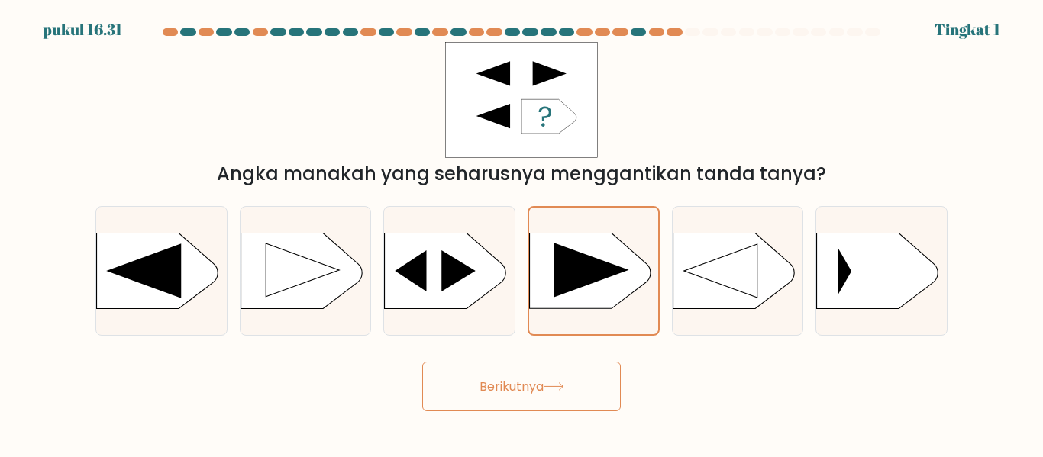
click at [544, 378] on font "Berikutnya" at bounding box center [511, 387] width 64 height 18
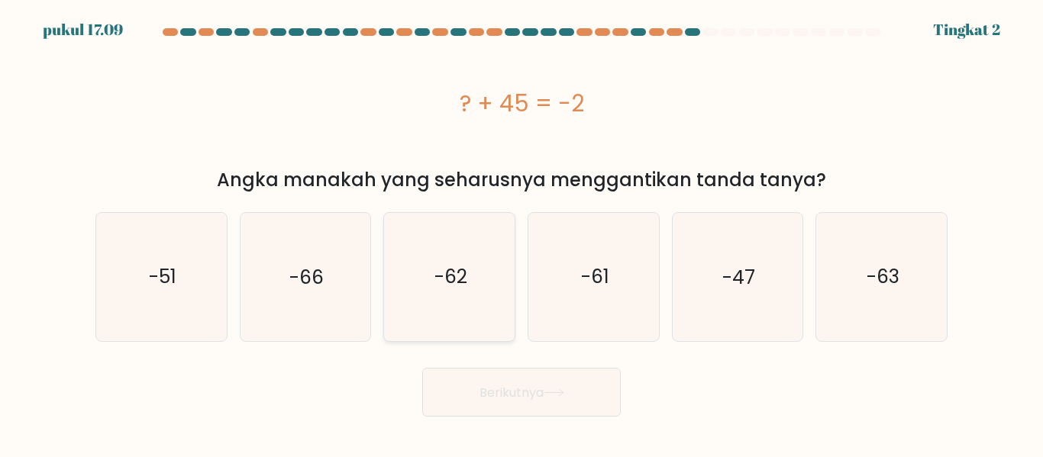
click at [504, 307] on icon "-62" at bounding box center [449, 276] width 127 height 127
click at [521, 233] on input "C. -62" at bounding box center [521, 231] width 1 height 4
radio input "true"
click at [524, 394] on font "Berikutnya" at bounding box center [511, 392] width 64 height 18
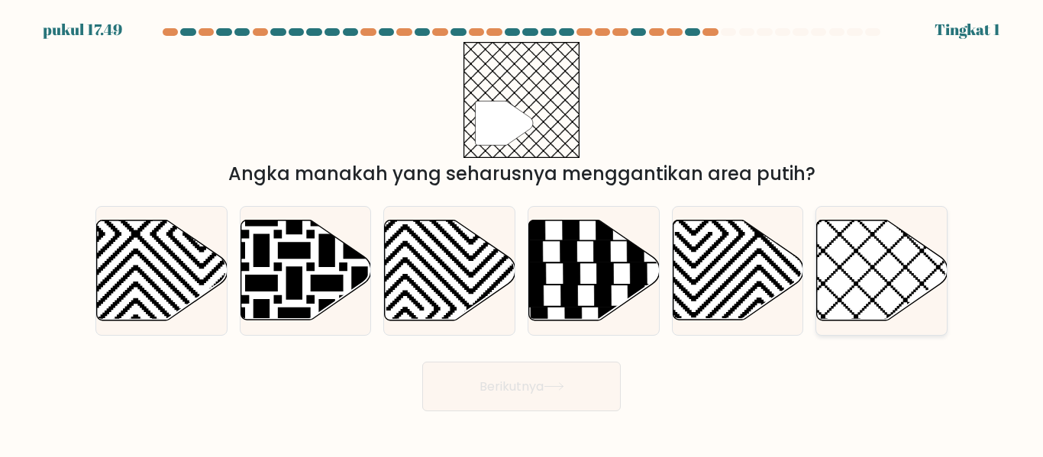
click at [891, 275] on icon at bounding box center [882, 271] width 131 height 100
click at [522, 233] on input "F." at bounding box center [521, 231] width 1 height 4
radio input "true"
click at [514, 390] on font "Berikutnya" at bounding box center [511, 387] width 64 height 18
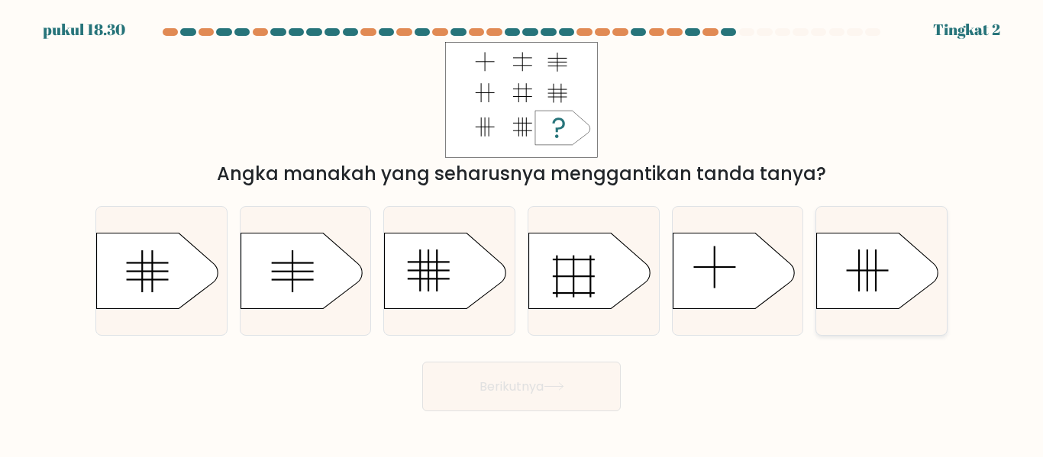
click at [882, 269] on icon at bounding box center [878, 271] width 122 height 76
click at [522, 233] on input "F." at bounding box center [521, 231] width 1 height 4
radio input "true"
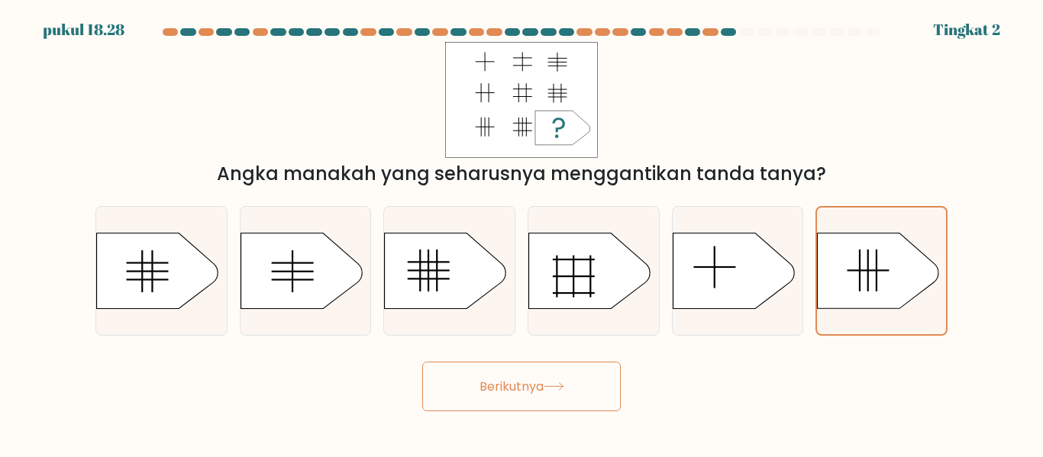
click at [606, 399] on button "Berikutnya" at bounding box center [521, 387] width 198 height 50
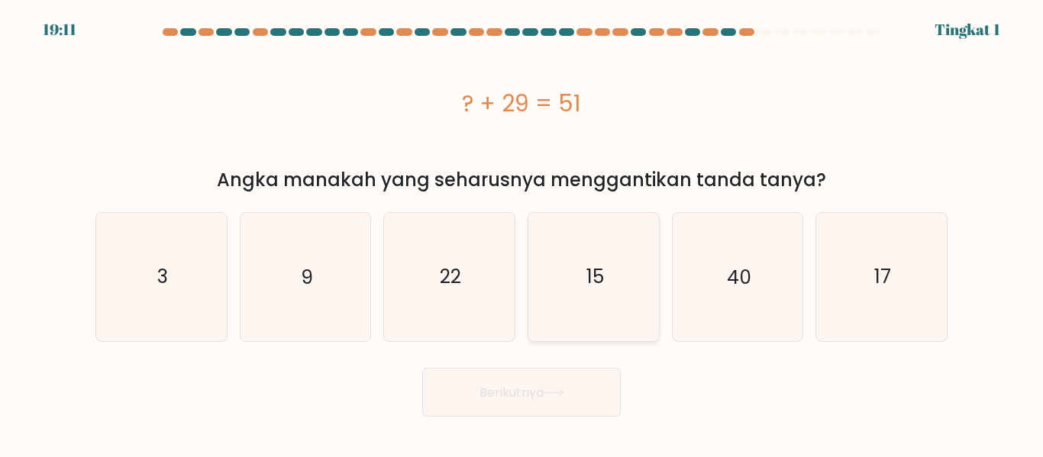
click at [574, 298] on icon "15" at bounding box center [593, 276] width 127 height 127
click at [522, 233] on input "D. 15" at bounding box center [521, 231] width 1 height 4
radio input "true"
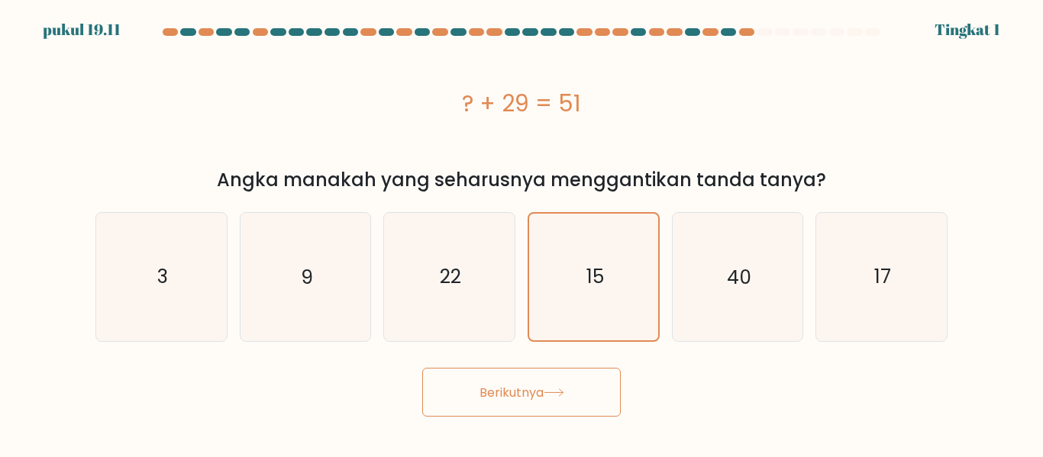
click at [547, 381] on button "Berikutnya" at bounding box center [521, 393] width 198 height 50
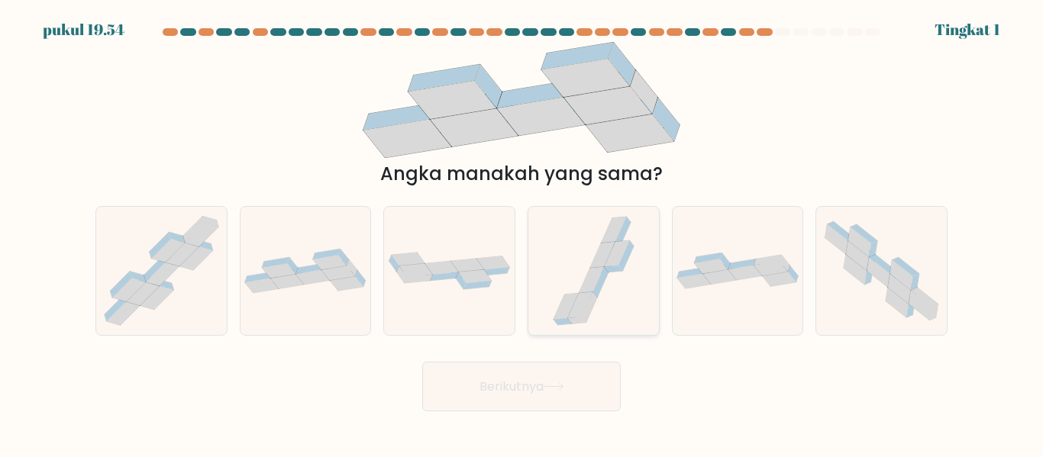
click at [571, 307] on icon at bounding box center [566, 306] width 25 height 26
click at [522, 233] on input "D." at bounding box center [521, 231] width 1 height 4
radio input "true"
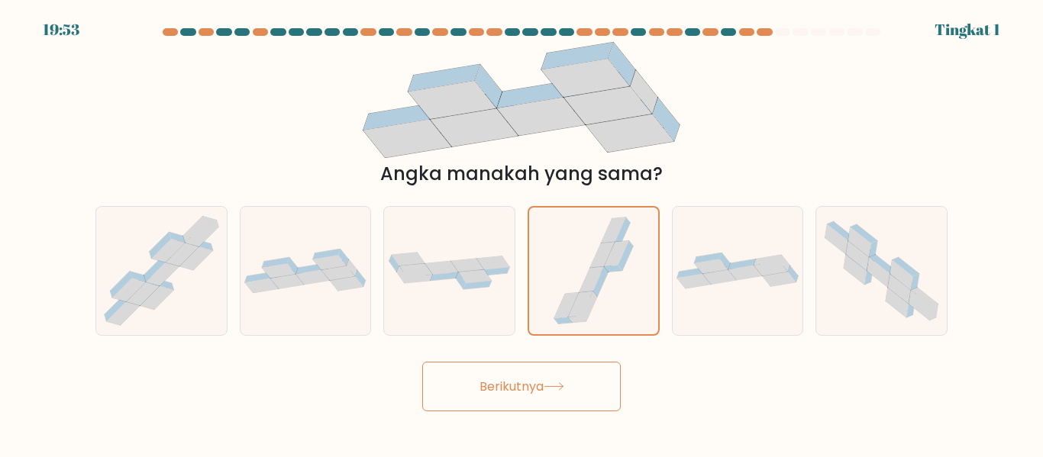
click at [541, 389] on font "Berikutnya" at bounding box center [511, 387] width 64 height 18
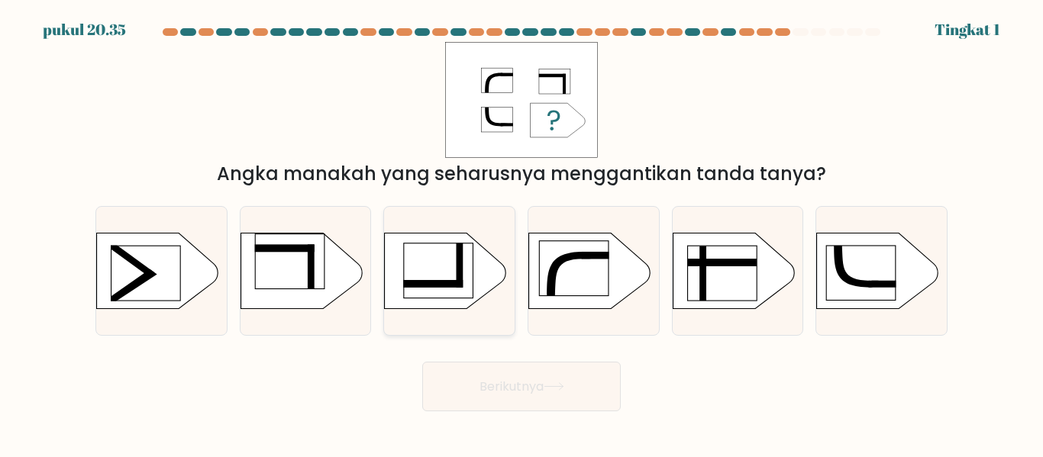
click at [437, 269] on rect at bounding box center [438, 270] width 69 height 55
click at [521, 233] on input "C." at bounding box center [521, 231] width 1 height 4
radio input "true"
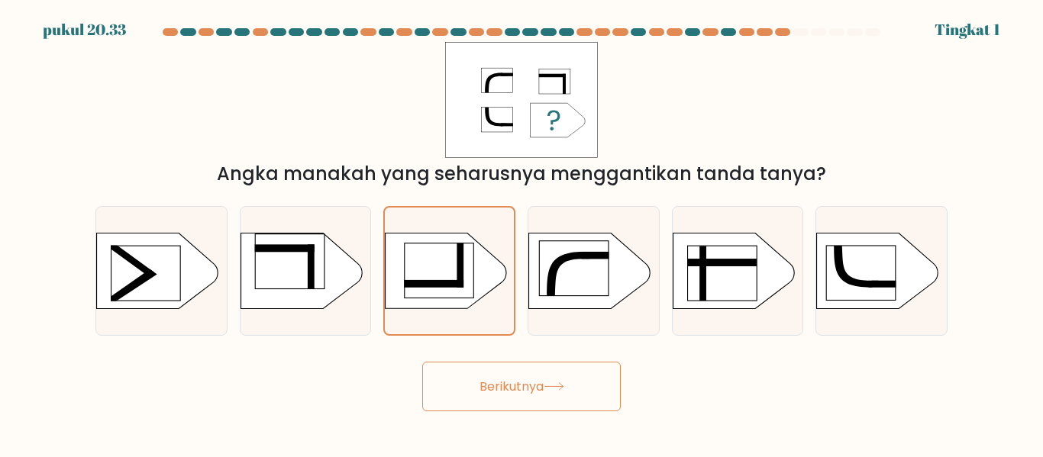
click at [528, 372] on button "Berikutnya" at bounding box center [521, 387] width 198 height 50
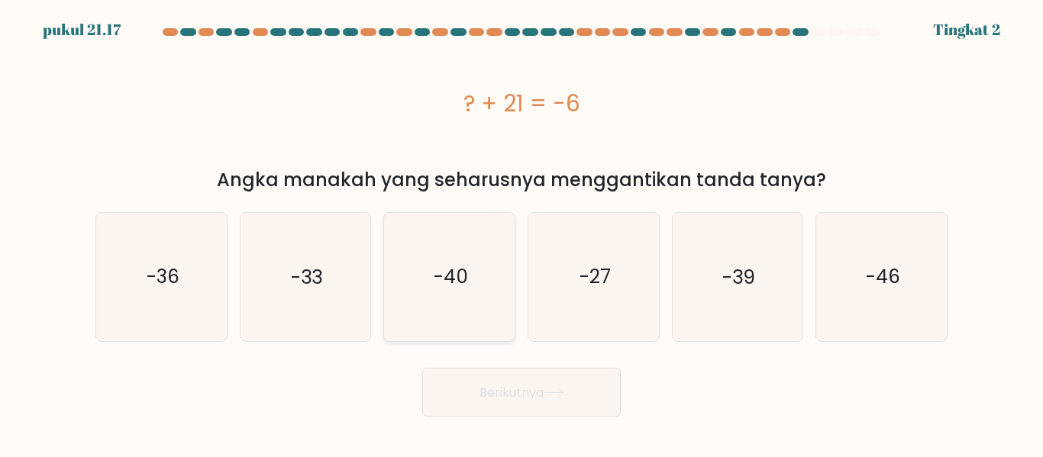
click at [465, 298] on icon "-40" at bounding box center [449, 276] width 127 height 127
click at [521, 233] on input "C. -40" at bounding box center [521, 231] width 1 height 4
radio input "true"
click at [520, 397] on font "Berikutnya" at bounding box center [511, 392] width 64 height 18
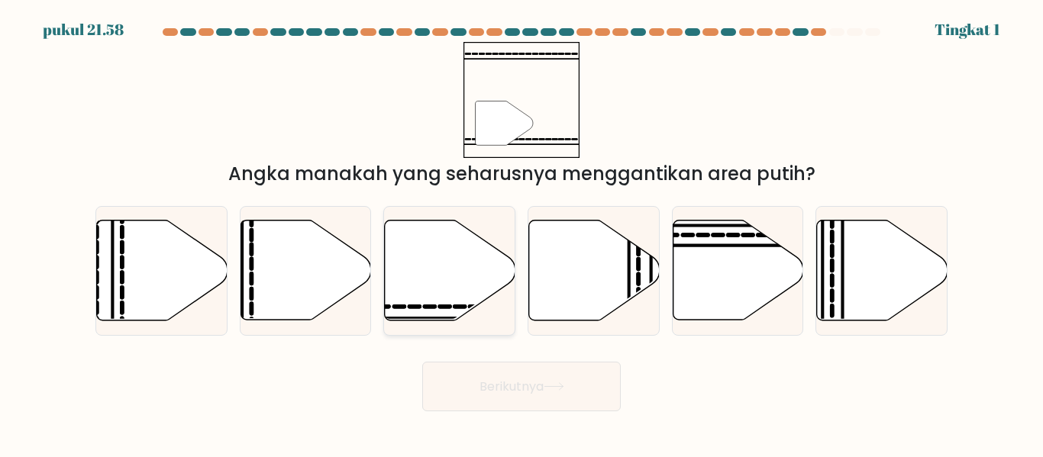
click at [463, 275] on icon at bounding box center [450, 271] width 131 height 100
click at [521, 233] on input "C." at bounding box center [521, 231] width 1 height 4
radio input "true"
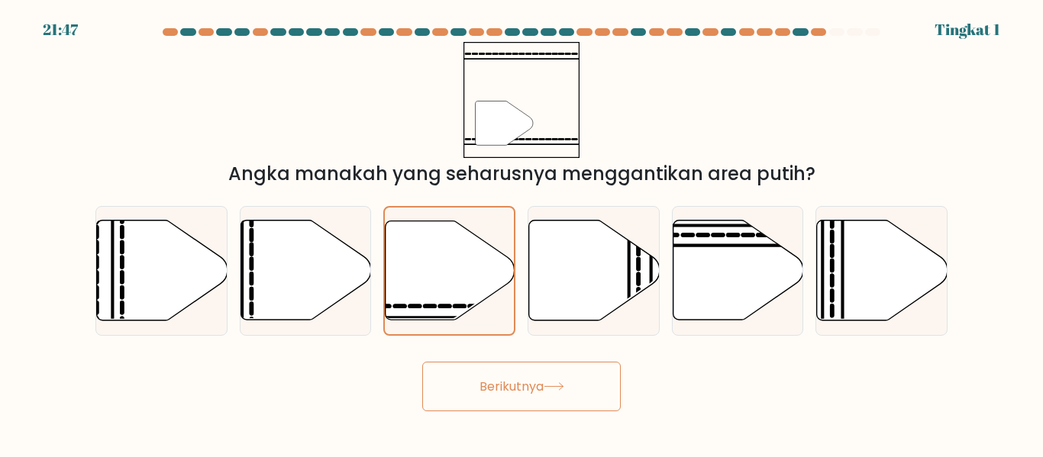
click at [542, 381] on font "Berikutnya" at bounding box center [511, 387] width 64 height 18
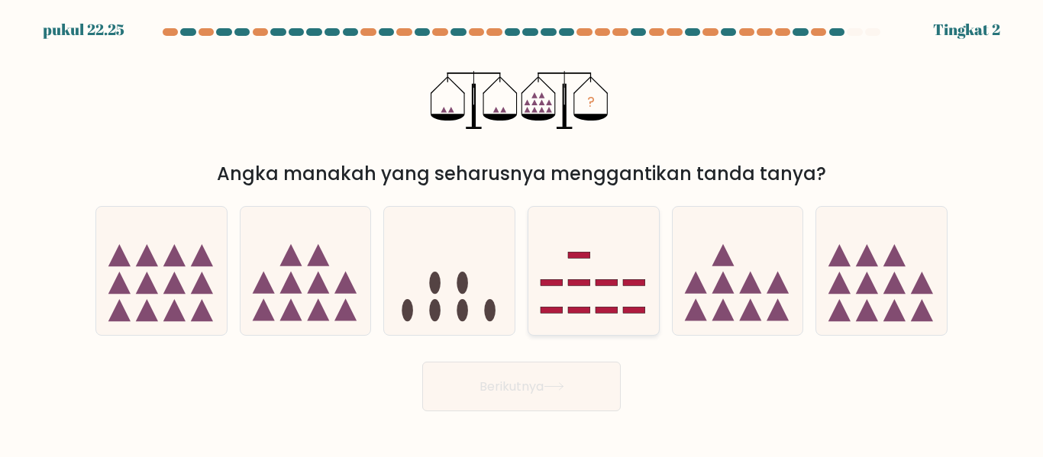
click at [562, 299] on icon at bounding box center [593, 271] width 131 height 108
click at [522, 233] on input "D." at bounding box center [521, 231] width 1 height 4
radio input "true"
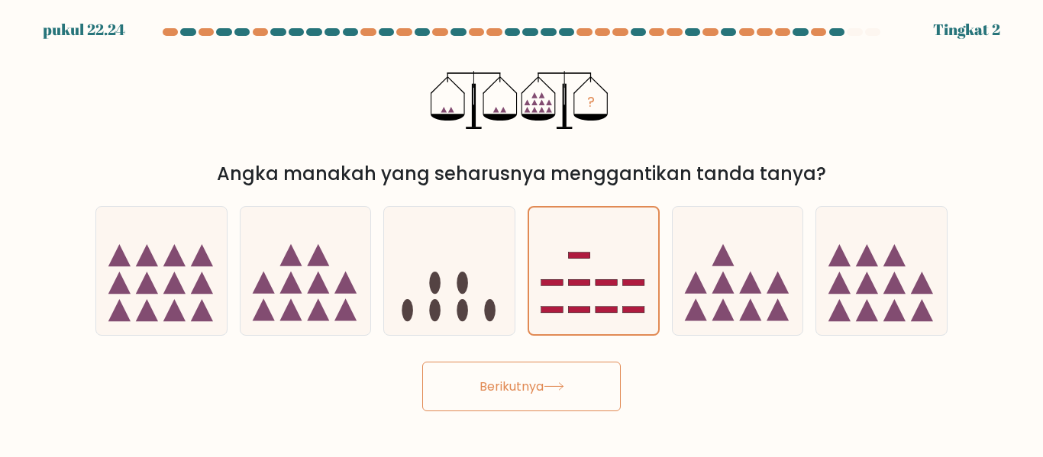
click at [570, 396] on button "Berikutnya" at bounding box center [521, 387] width 198 height 50
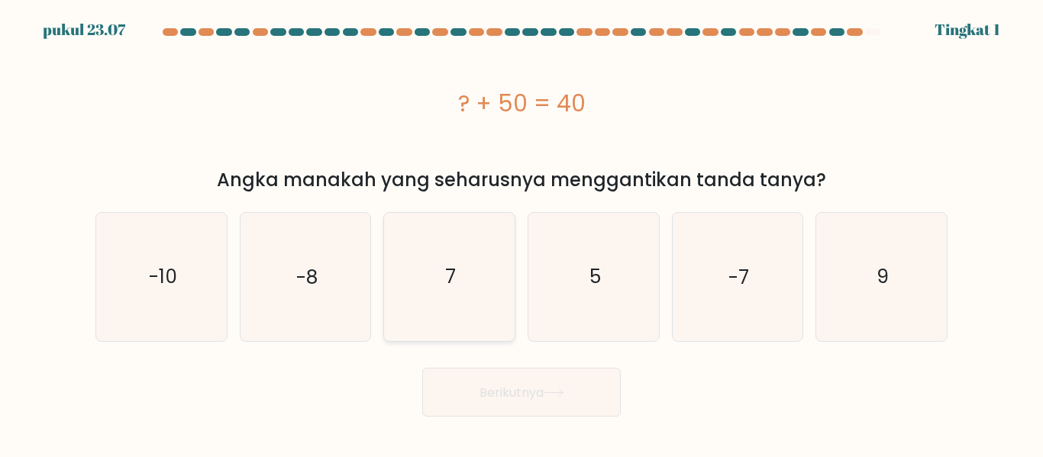
click at [458, 290] on icon "7" at bounding box center [449, 276] width 127 height 127
click at [521, 233] on input "C. 7" at bounding box center [521, 231] width 1 height 4
radio input "true"
click at [534, 389] on font "Berikutnya" at bounding box center [511, 392] width 64 height 18
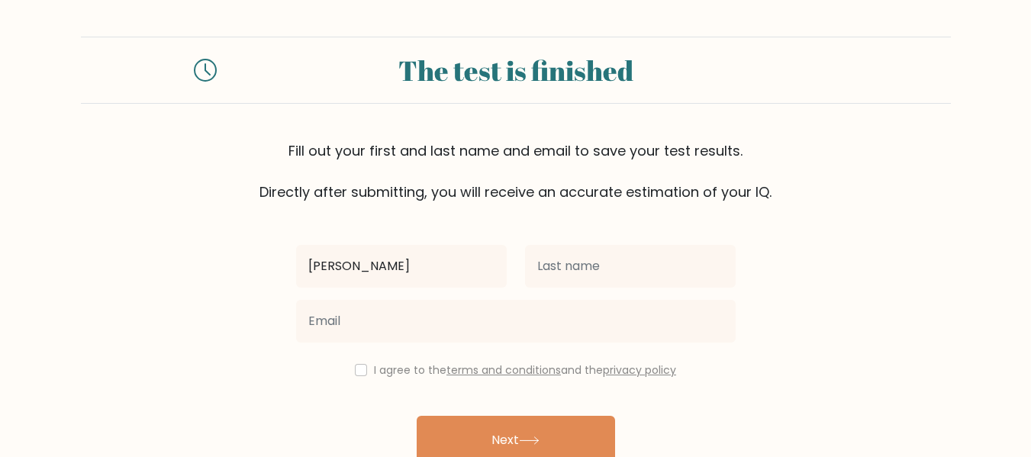
type input "abdulloh"
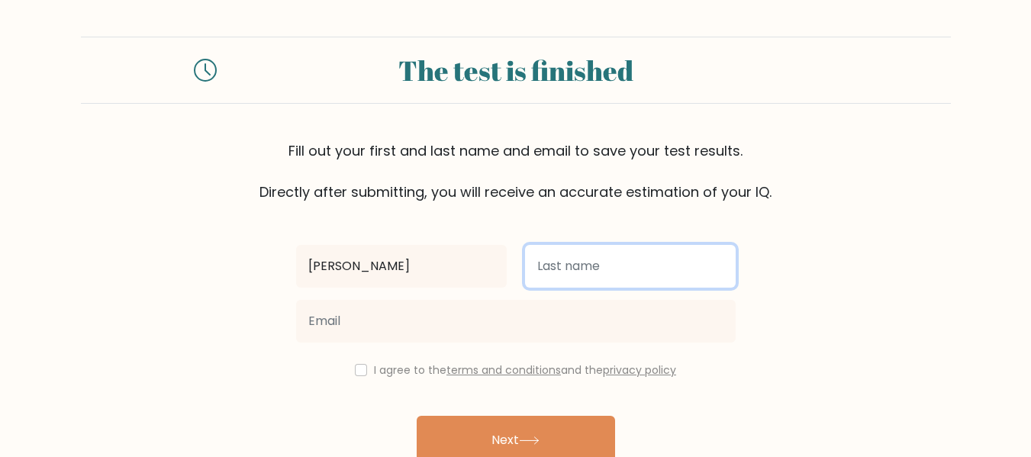
click at [582, 277] on input "text" at bounding box center [630, 266] width 211 height 43
type input "syatar [MEDICAL_DATA] baiaqi"
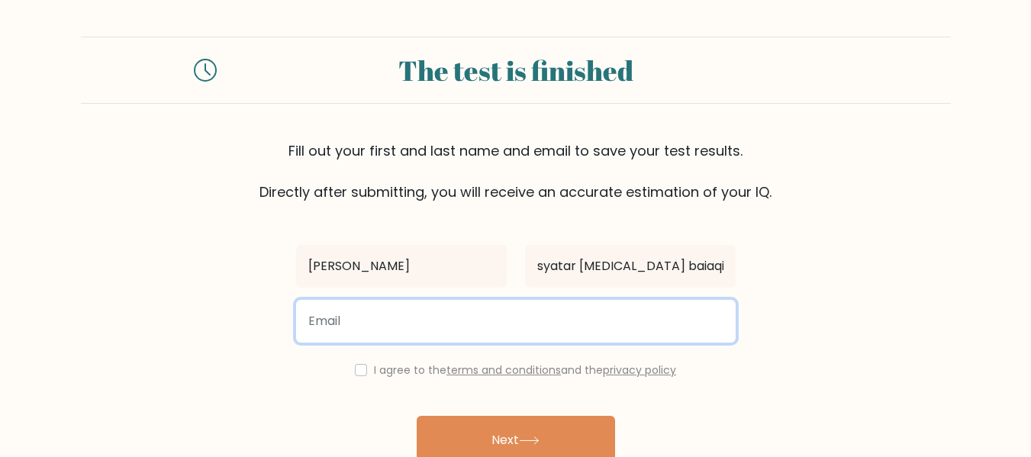
click at [357, 324] on input "email" at bounding box center [516, 321] width 440 height 43
type input "abdullohsyahtar@gmail.com"
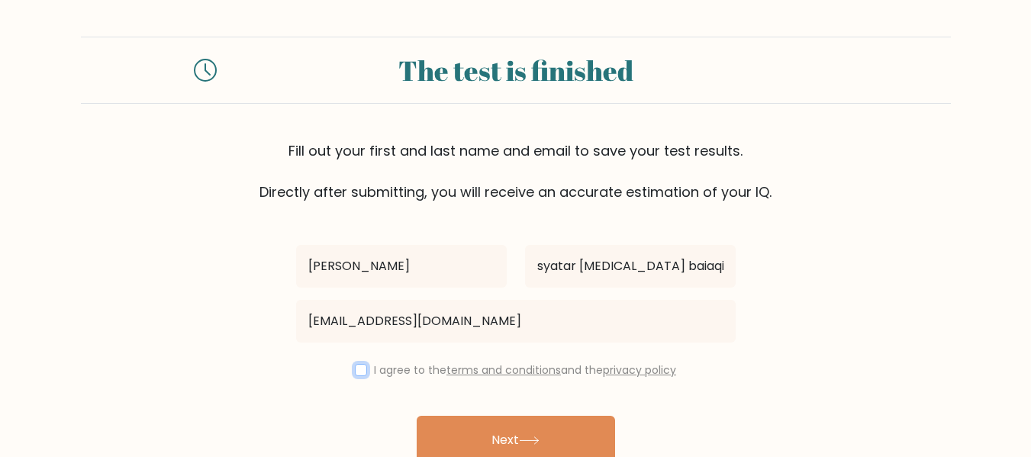
click at [363, 373] on input "checkbox" at bounding box center [361, 370] width 12 height 12
checkbox input "true"
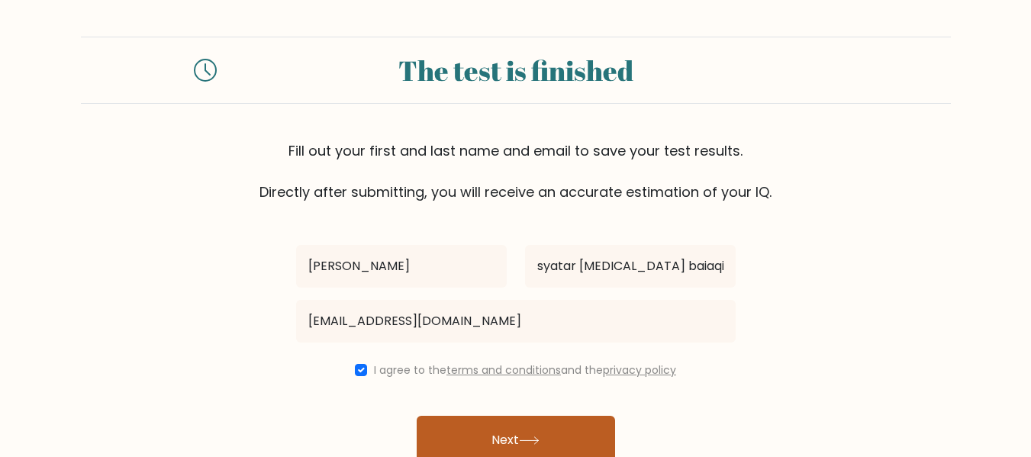
click at [515, 433] on button "Next" at bounding box center [516, 440] width 198 height 49
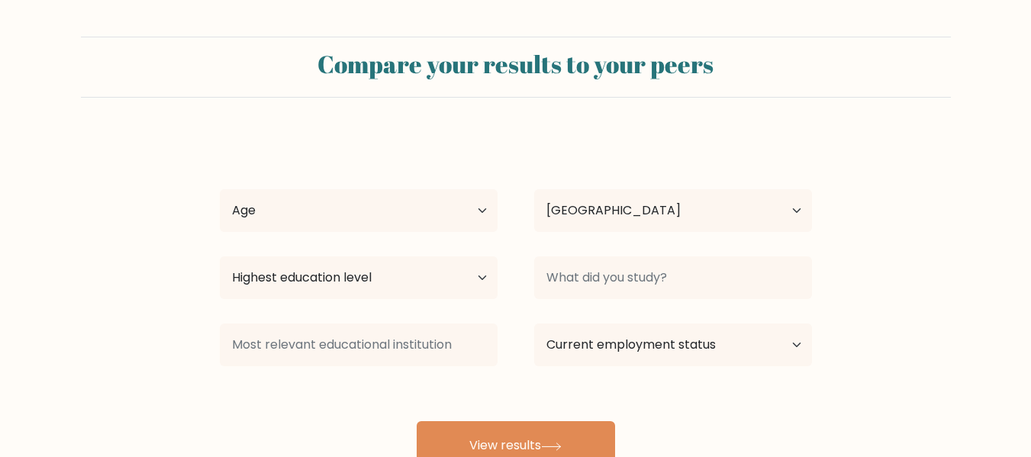
select select "ID"
click at [421, 278] on select "Highest education level No schooling Primary Lower Secondary Upper Secondary Oc…" at bounding box center [359, 278] width 278 height 43
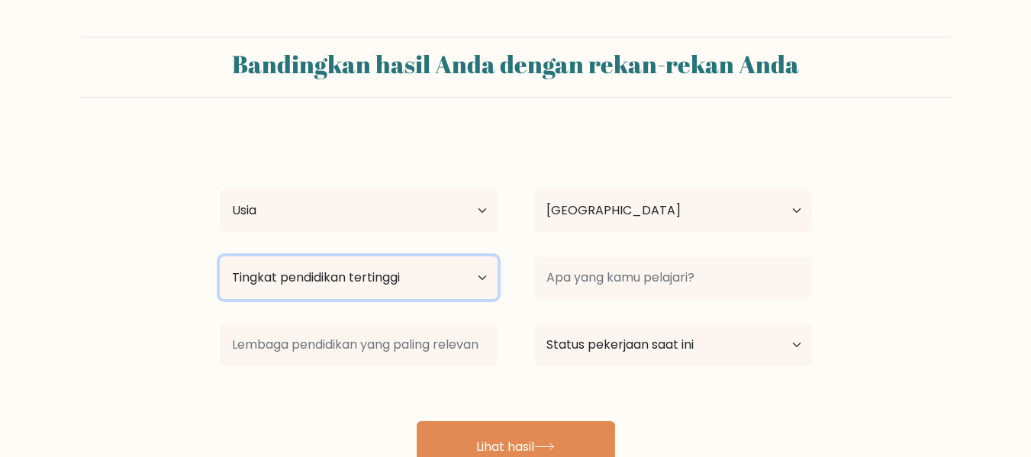
click at [471, 284] on select "Tingkat pendidikan tertinggi Tidak bersekolah Utama Sekolah Menengah Pertama Se…" at bounding box center [359, 278] width 278 height 43
select select "upper_secondary"
click at [220, 257] on select "Tingkat pendidikan tertinggi Tidak bersekolah Utama Sekolah Menengah Pertama Se…" at bounding box center [359, 278] width 278 height 43
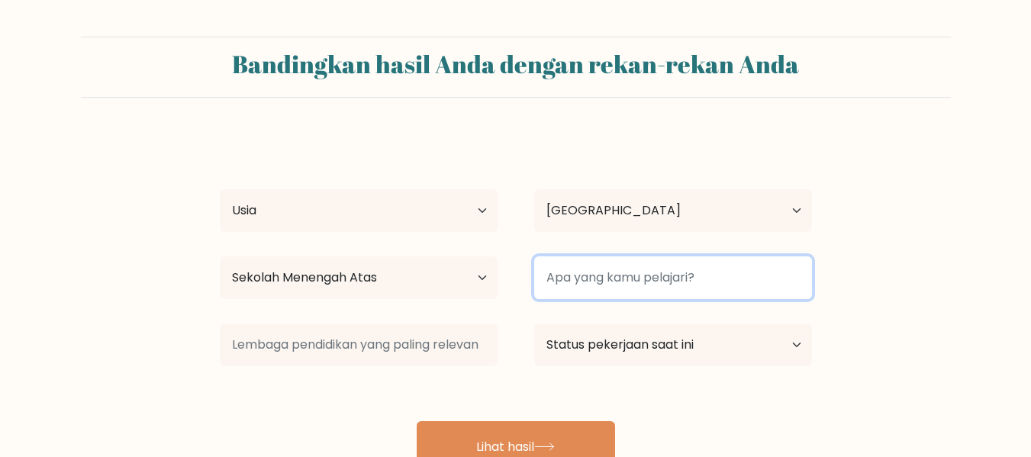
click at [641, 282] on input at bounding box center [673, 278] width 278 height 43
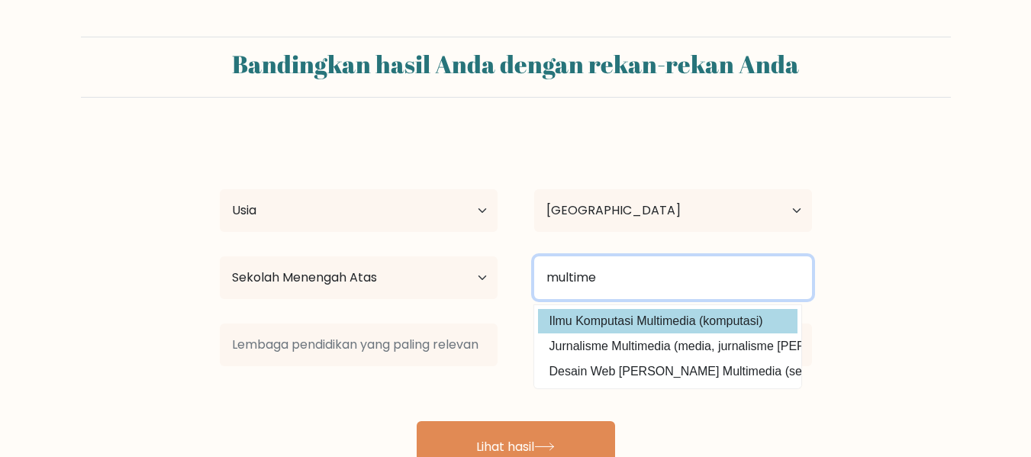
type input "multime"
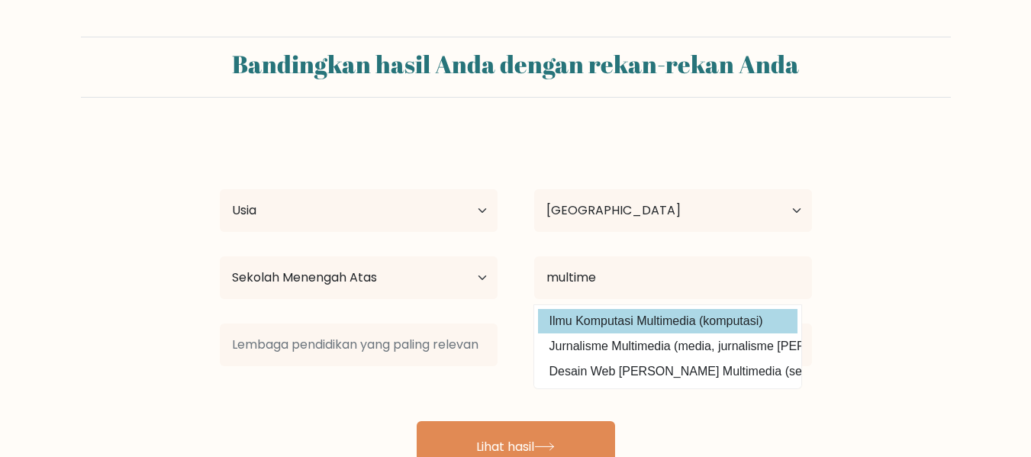
click at [631, 319] on div "abdulloh syatar sulfa baiaqi Usia Di bawah 18 tahun 18-24 tahun 25-34 tahun 35-…" at bounding box center [516, 302] width 611 height 337
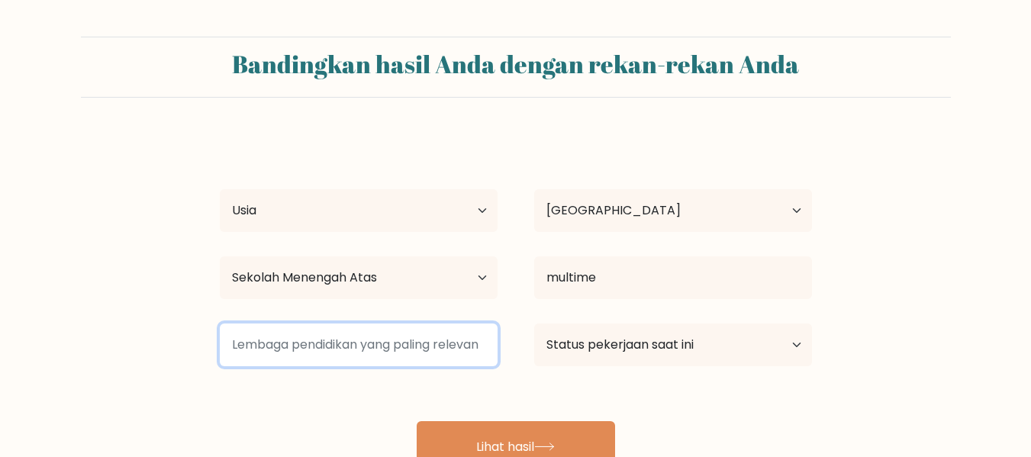
click at [452, 344] on input at bounding box center [359, 345] width 278 height 43
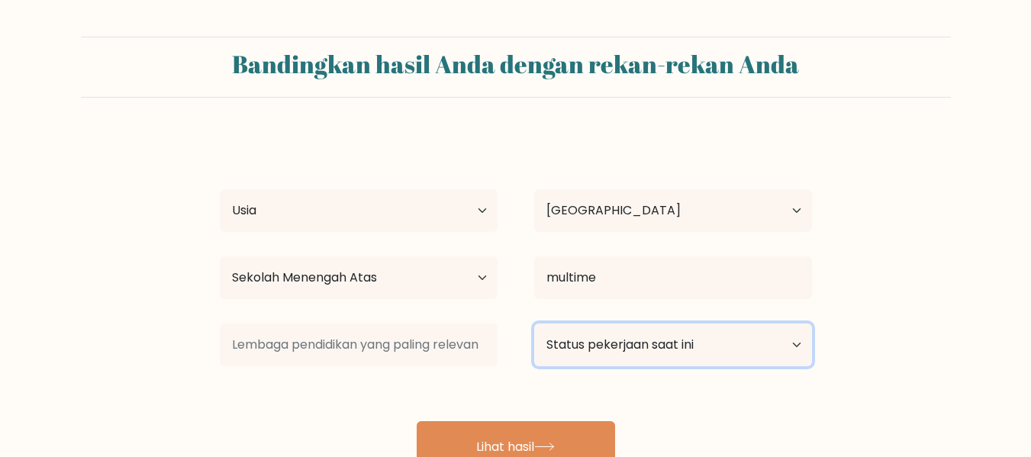
click at [619, 338] on select "Status pekerjaan saat ini Bekerja Murid Pensiun Lainnya / lebih suka tidak menj…" at bounding box center [673, 345] width 278 height 43
select select "other"
click at [534, 324] on select "Status pekerjaan saat ini Bekerja Murid Pensiun Lainnya / lebih suka tidak menj…" at bounding box center [673, 345] width 278 height 43
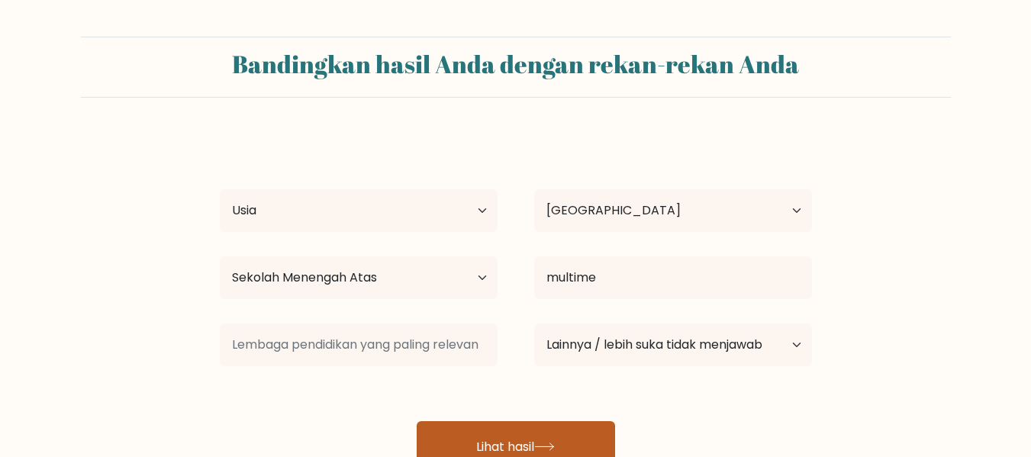
click at [580, 432] on button "Lihat hasil" at bounding box center [516, 446] width 198 height 50
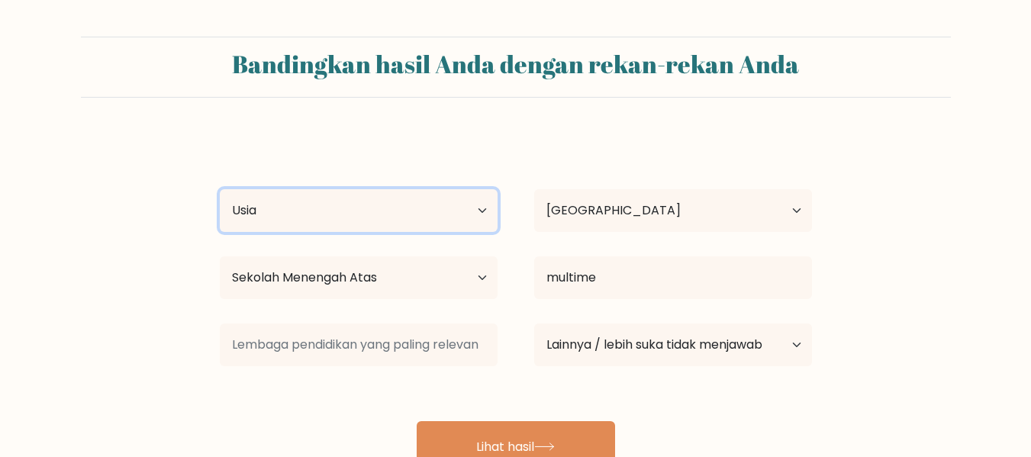
click at [470, 224] on select "Usia Di bawah 18 tahun 18-24 tahun 25-34 tahun 35-44 tahun 45-54 tahun 55-64 ta…" at bounding box center [359, 210] width 278 height 43
click at [220, 189] on select "Usia Di bawah 18 tahun 18-24 tahun 25-34 tahun 35-44 tahun 45-54 tahun 55-64 ta…" at bounding box center [359, 210] width 278 height 43
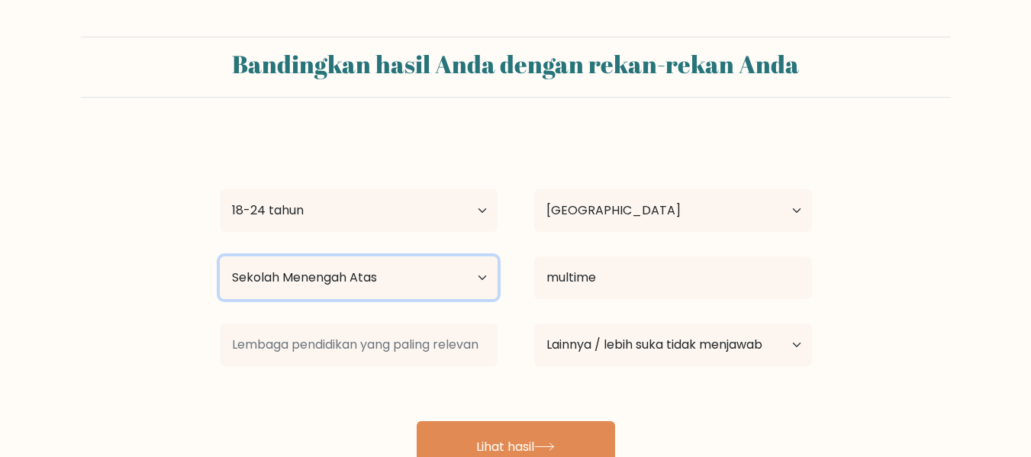
click at [432, 295] on select "Tingkat pendidikan tertinggi Tidak bersekolah Utama Sekolah Menengah Pertama Se…" at bounding box center [359, 278] width 278 height 43
click at [137, 218] on form "Bandingkan hasil Anda dengan rekan-rekan Anda abdulloh syatar sulfa baiaqi Usia…" at bounding box center [515, 254] width 1031 height 434
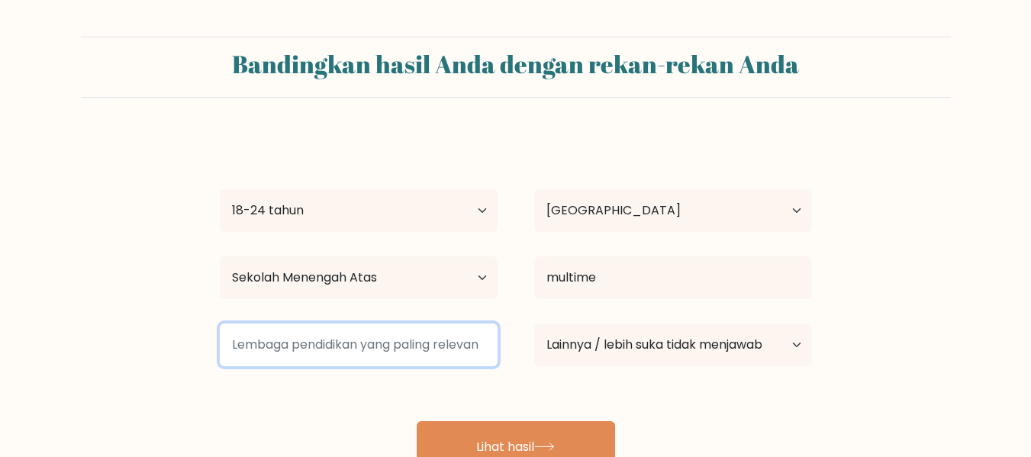
click at [298, 345] on input at bounding box center [359, 345] width 278 height 43
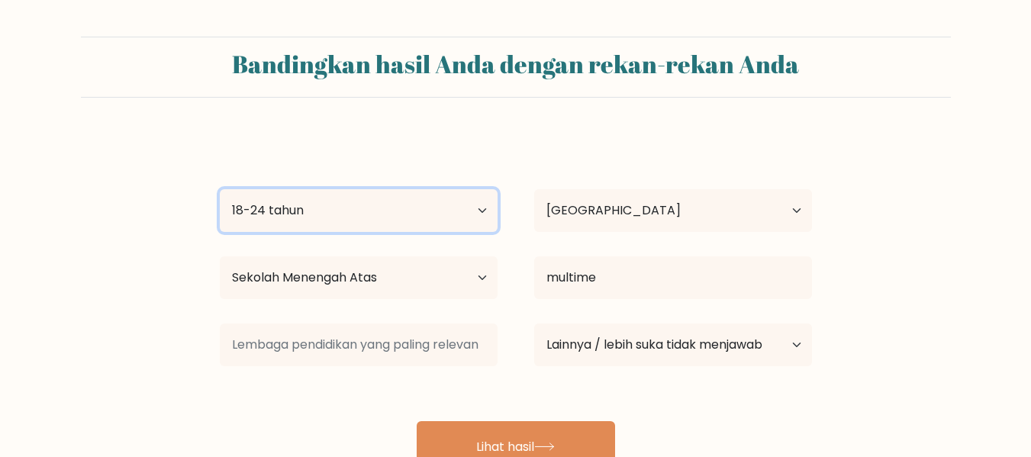
click at [470, 208] on select "Usia Di bawah 18 tahun 18-24 tahun 25-34 tahun 35-44 tahun 45-54 tahun 55-64 ta…" at bounding box center [359, 210] width 278 height 43
select select "25_34"
click at [220, 189] on select "Usia Di bawah 18 tahun 18-24 tahun 25-34 tahun 35-44 tahun 45-54 tahun 55-64 ta…" at bounding box center [359, 210] width 278 height 43
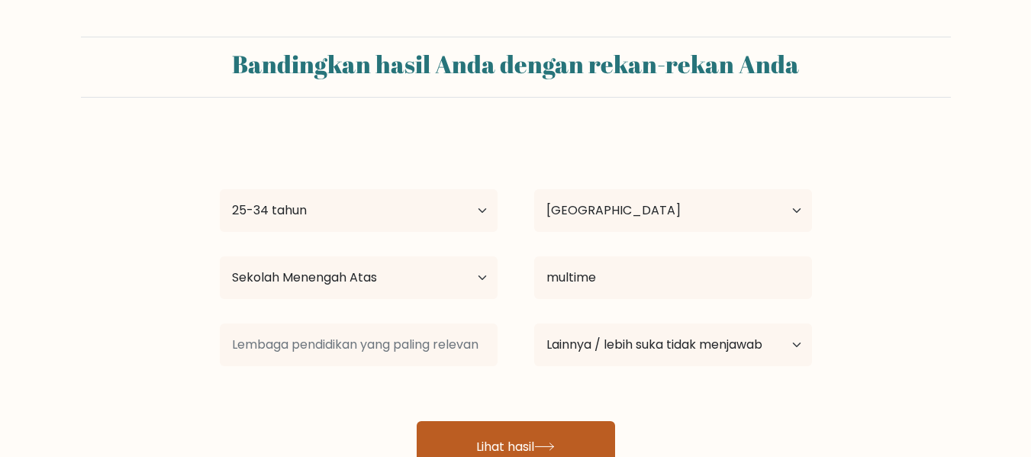
click at [486, 435] on button "Lihat hasil" at bounding box center [516, 446] width 198 height 50
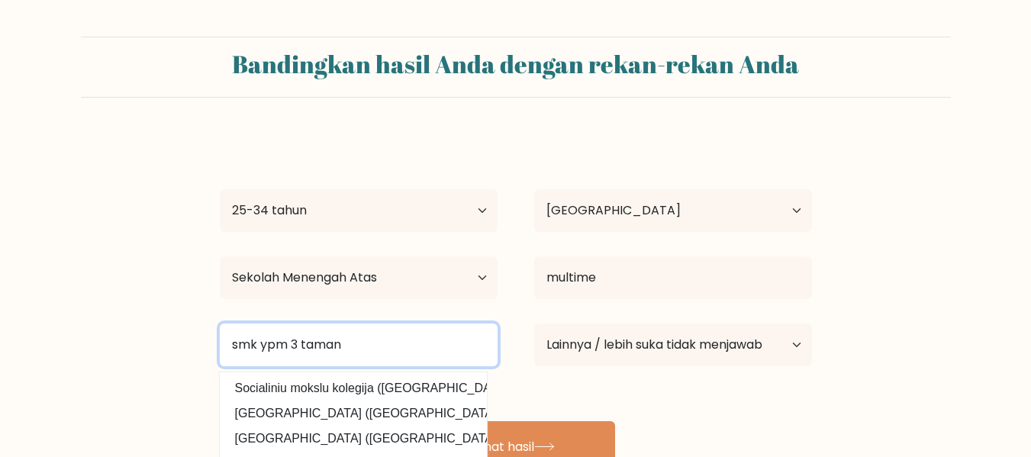
type input "smk ypm 3 taman"
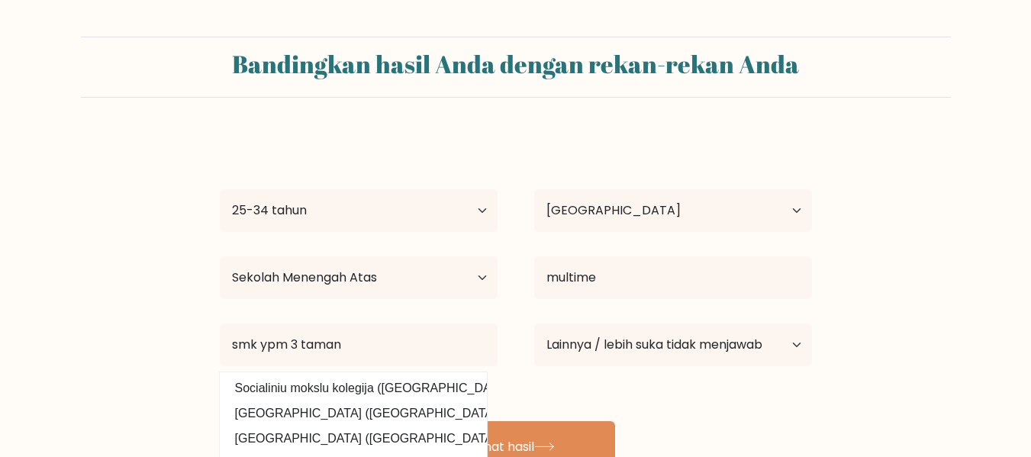
click at [0, 327] on form "Bandingkan hasil Anda dengan rekan-rekan Anda abdulloh syatar sulfa baiaqi Usia…" at bounding box center [515, 254] width 1031 height 434
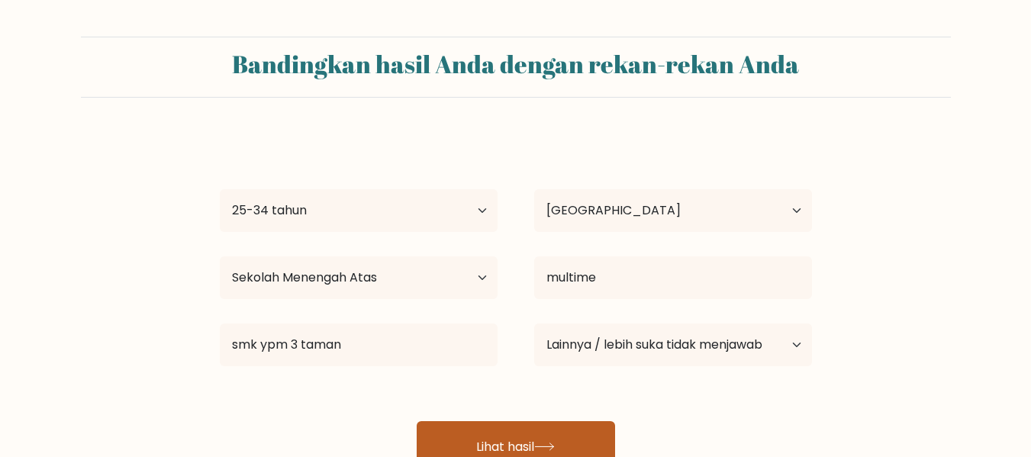
click at [505, 437] on font "Lihat hasil" at bounding box center [505, 446] width 58 height 18
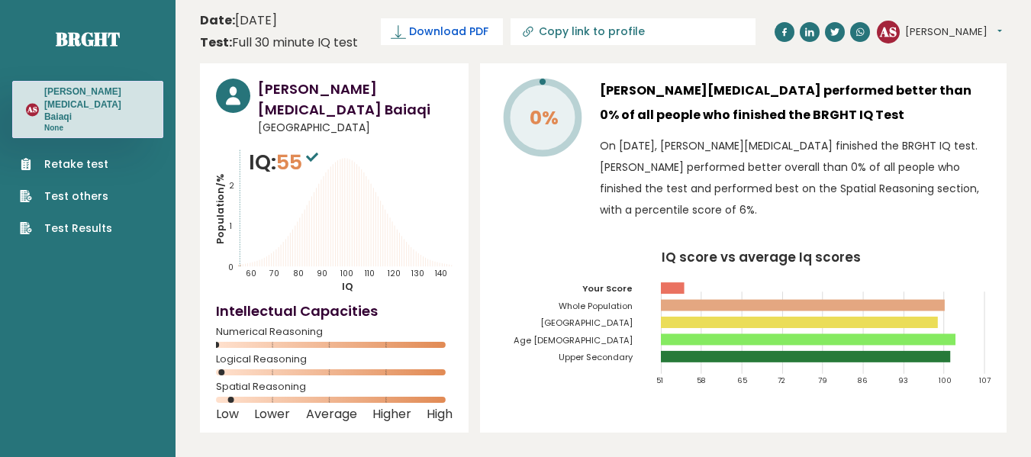
click at [439, 31] on span "Download PDF" at bounding box center [448, 32] width 79 height 16
